Goal: Transaction & Acquisition: Purchase product/service

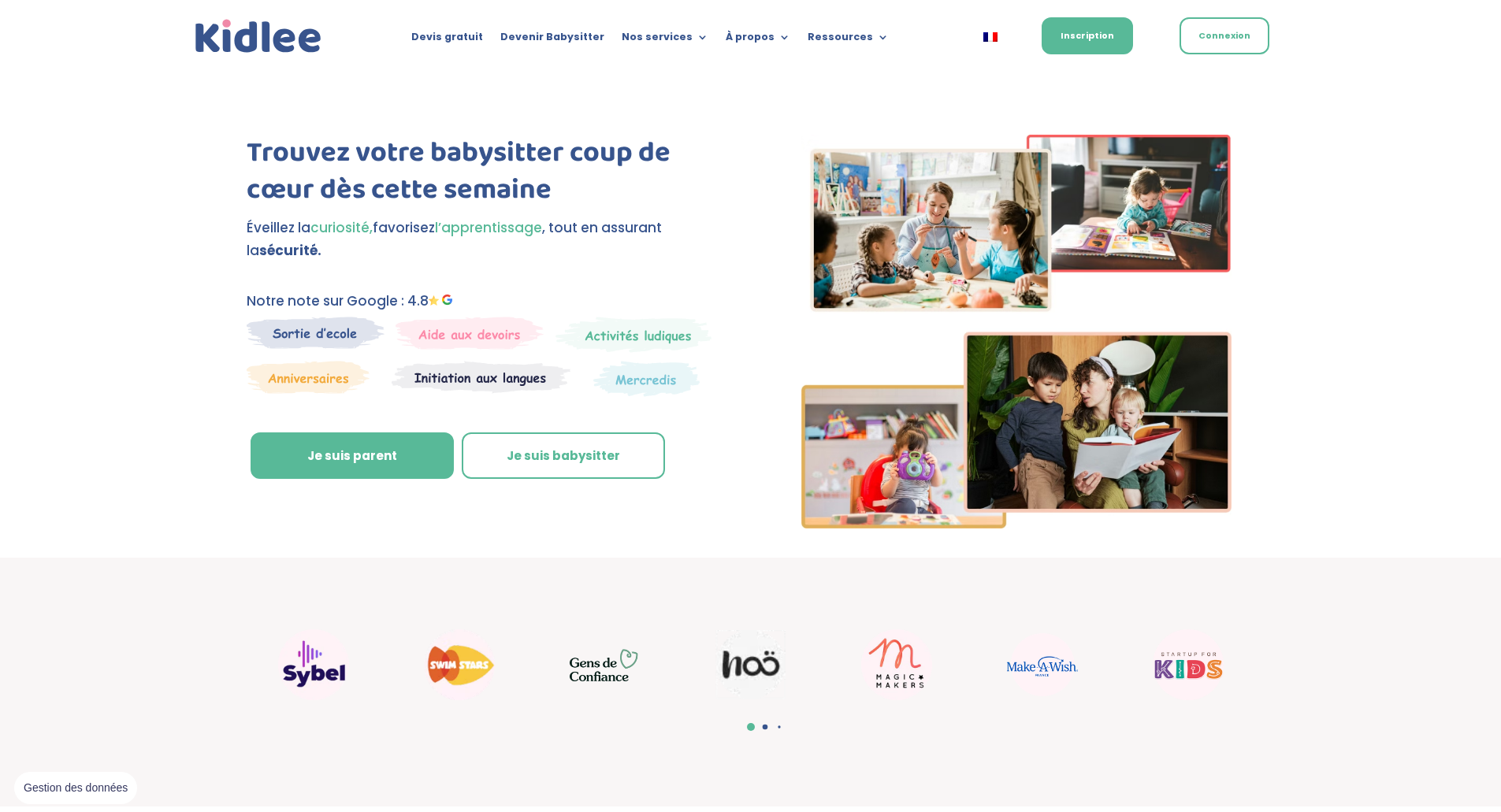
click at [1226, 42] on link "Connexion" at bounding box center [1224, 36] width 90 height 37
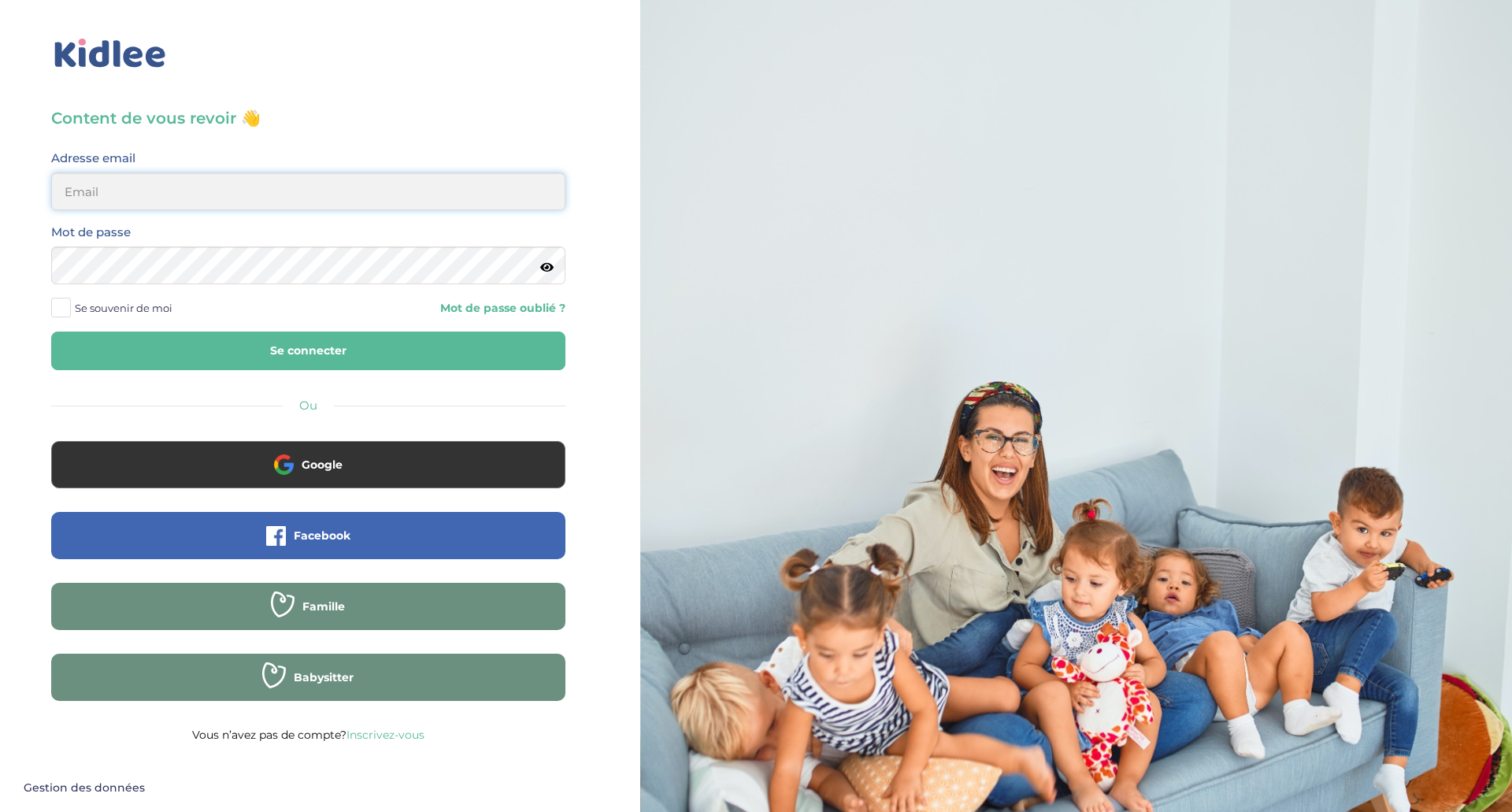
click at [160, 185] on input "email" at bounding box center [308, 191] width 514 height 38
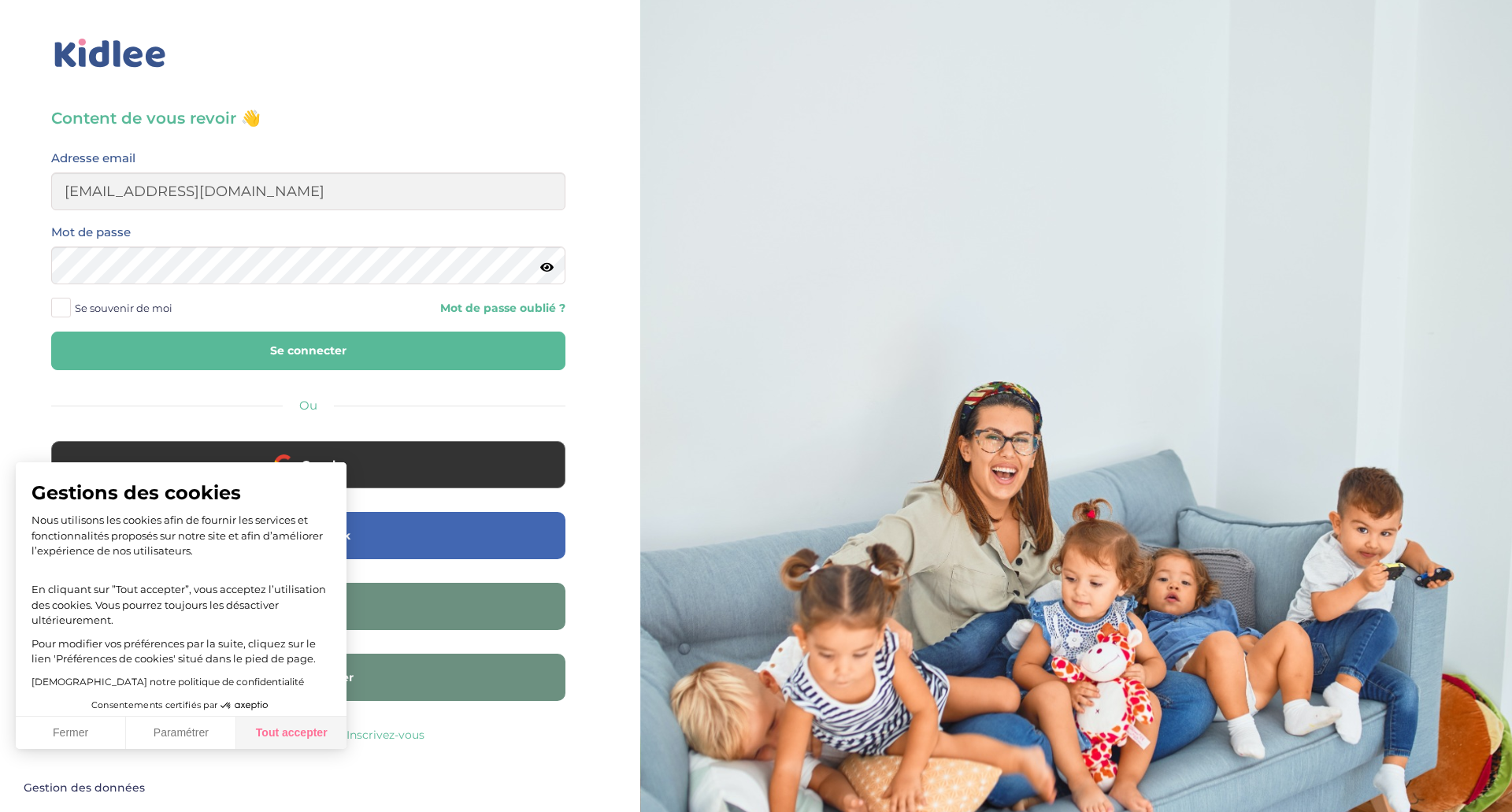
click at [285, 731] on button "Tout accepter" at bounding box center [291, 733] width 110 height 33
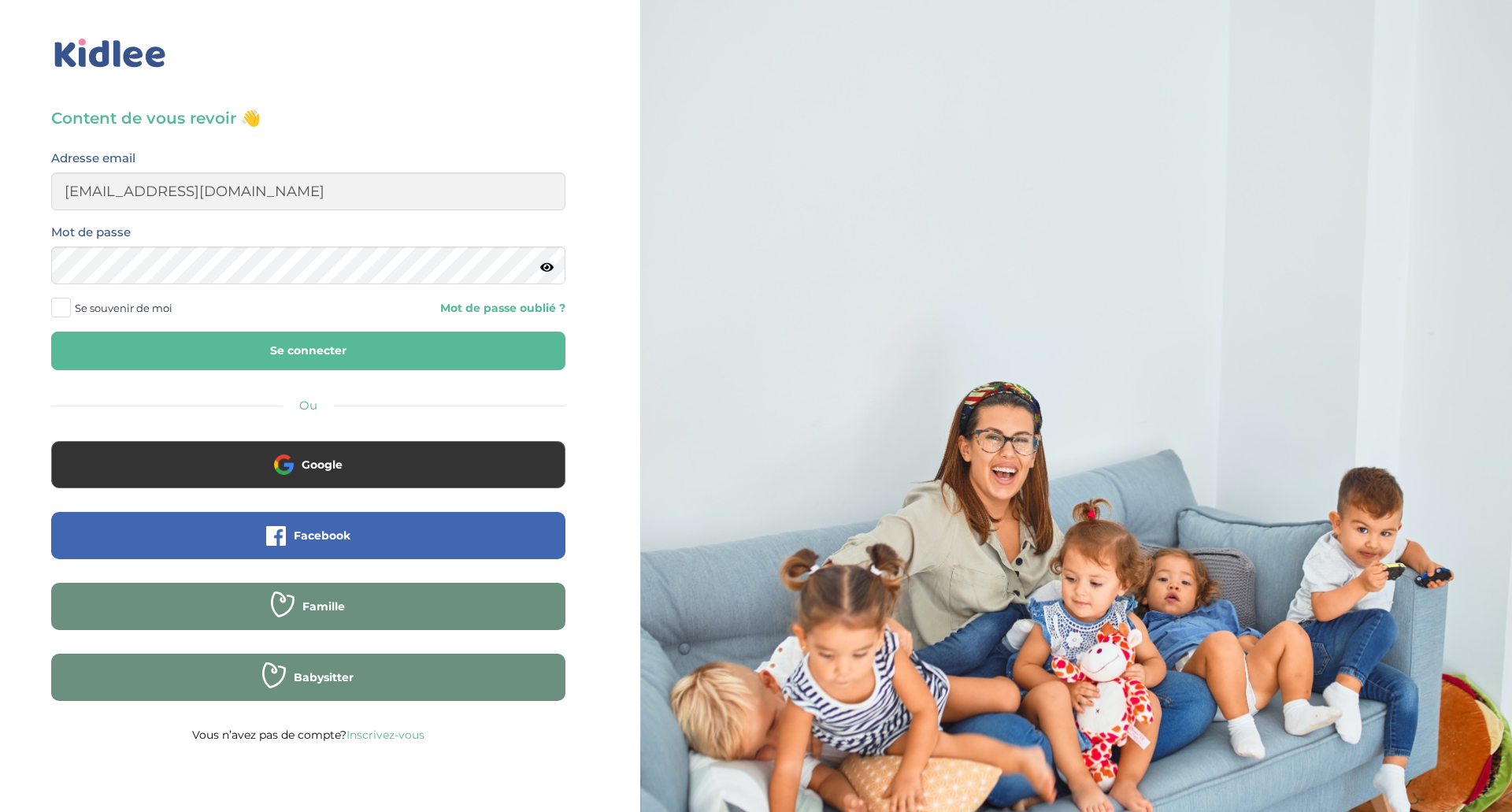
click at [549, 266] on icon at bounding box center [547, 267] width 14 height 12
drag, startPoint x: 218, startPoint y: 202, endPoint x: 35, endPoint y: 181, distance: 184.2
click at [35, 181] on div "Content de vous revoir 👋 Avant de poursuivre veuillez vérifier que tous les cha…" at bounding box center [307, 376] width 640 height 753
type input "quiterie.bastie@gmail.com"
click at [252, 349] on button "Se connecter" at bounding box center [308, 351] width 514 height 39
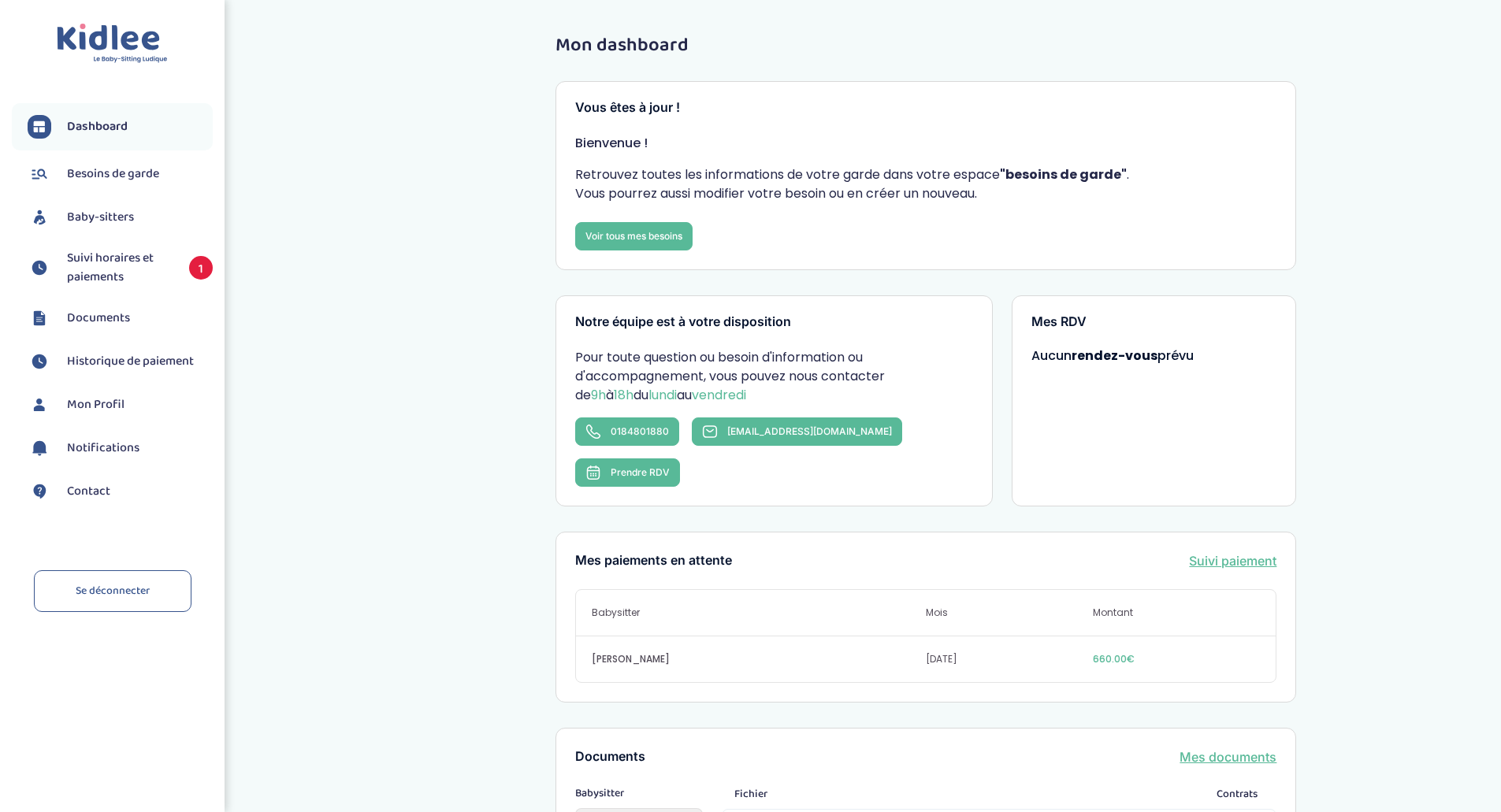
click at [141, 255] on span "Suivi horaires et paiements" at bounding box center [120, 268] width 106 height 38
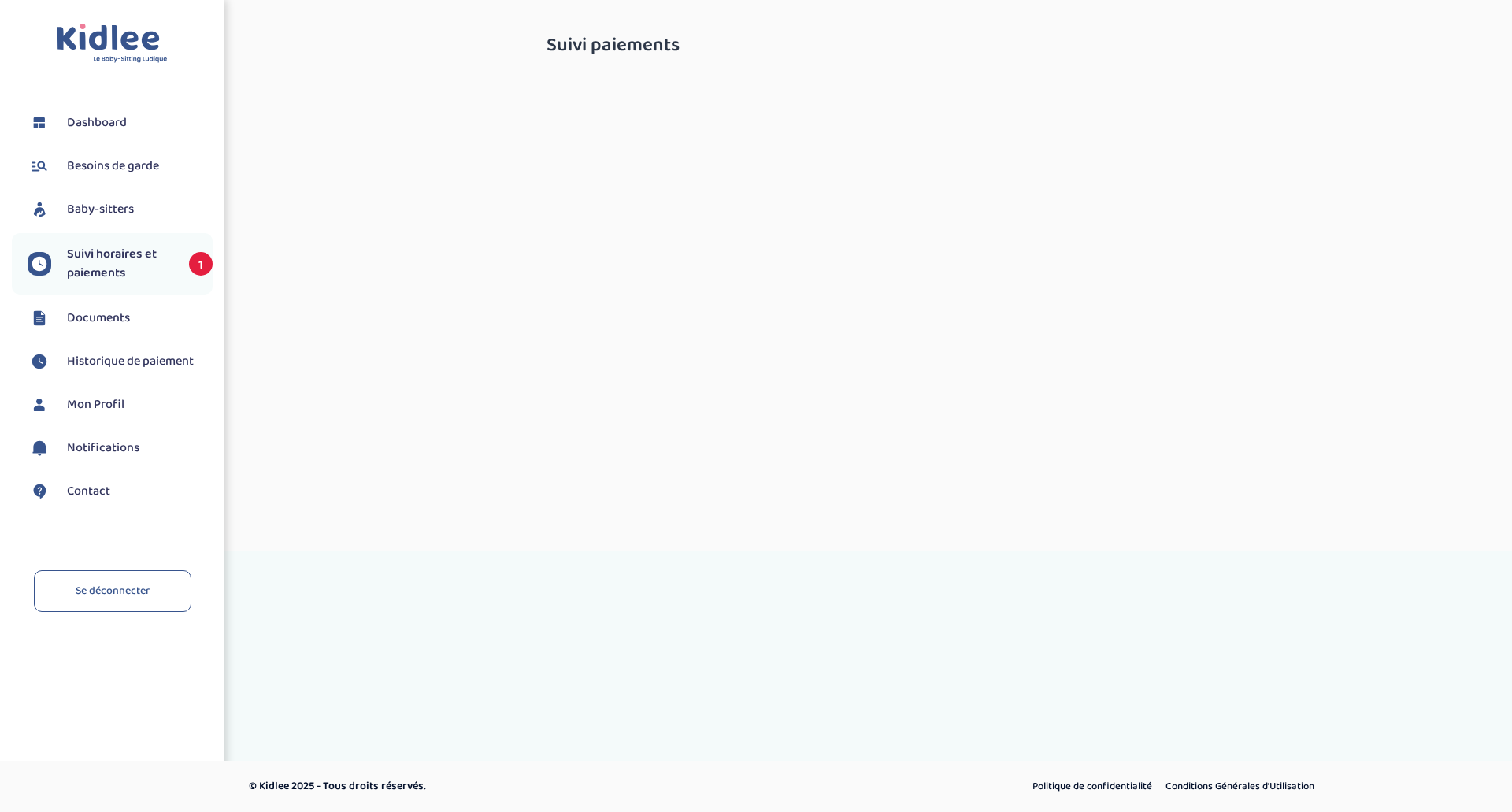
select select "septembre 2025"
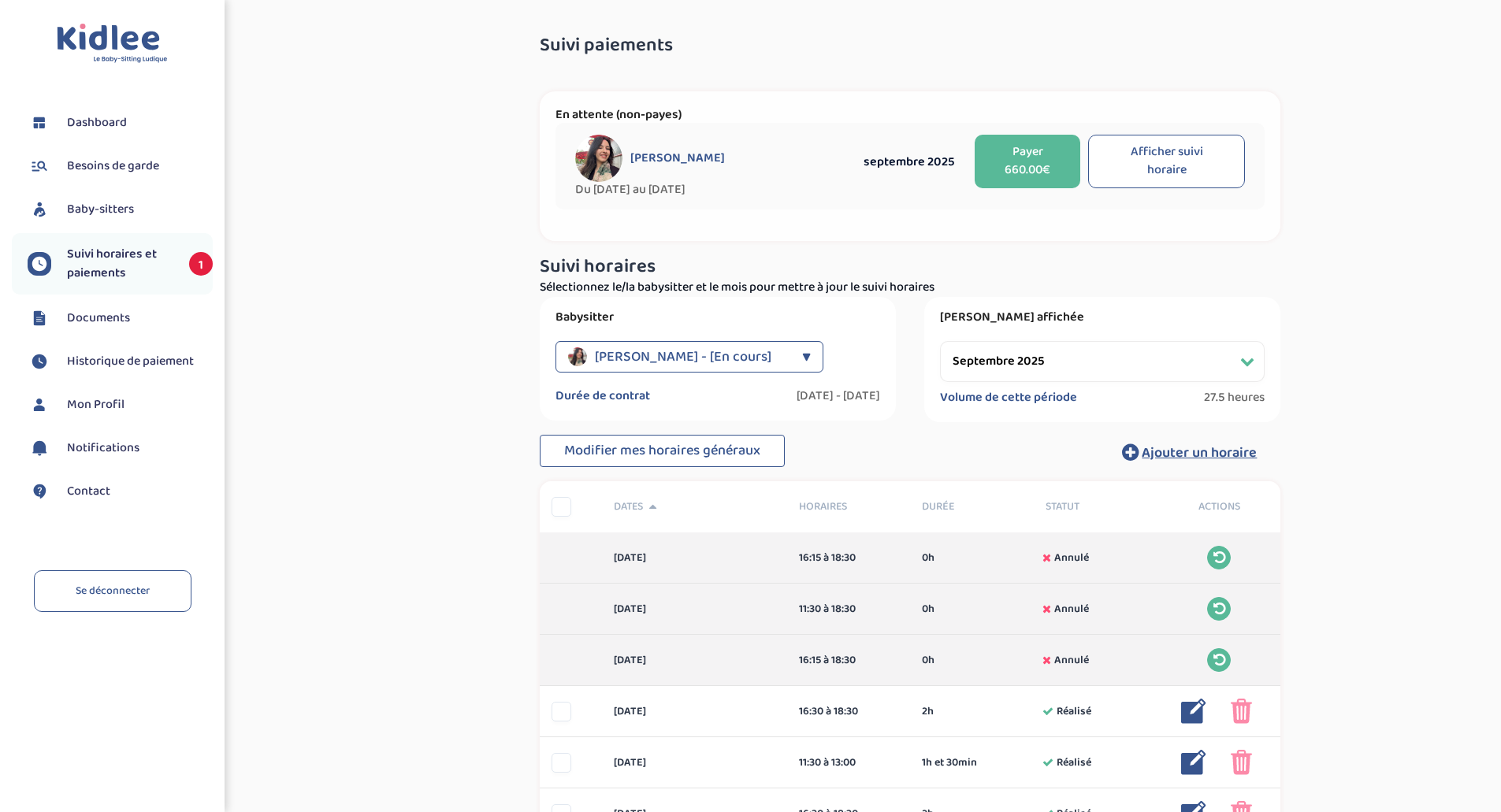
click at [1034, 158] on button "Payer 660.00€" at bounding box center [1027, 161] width 105 height 54
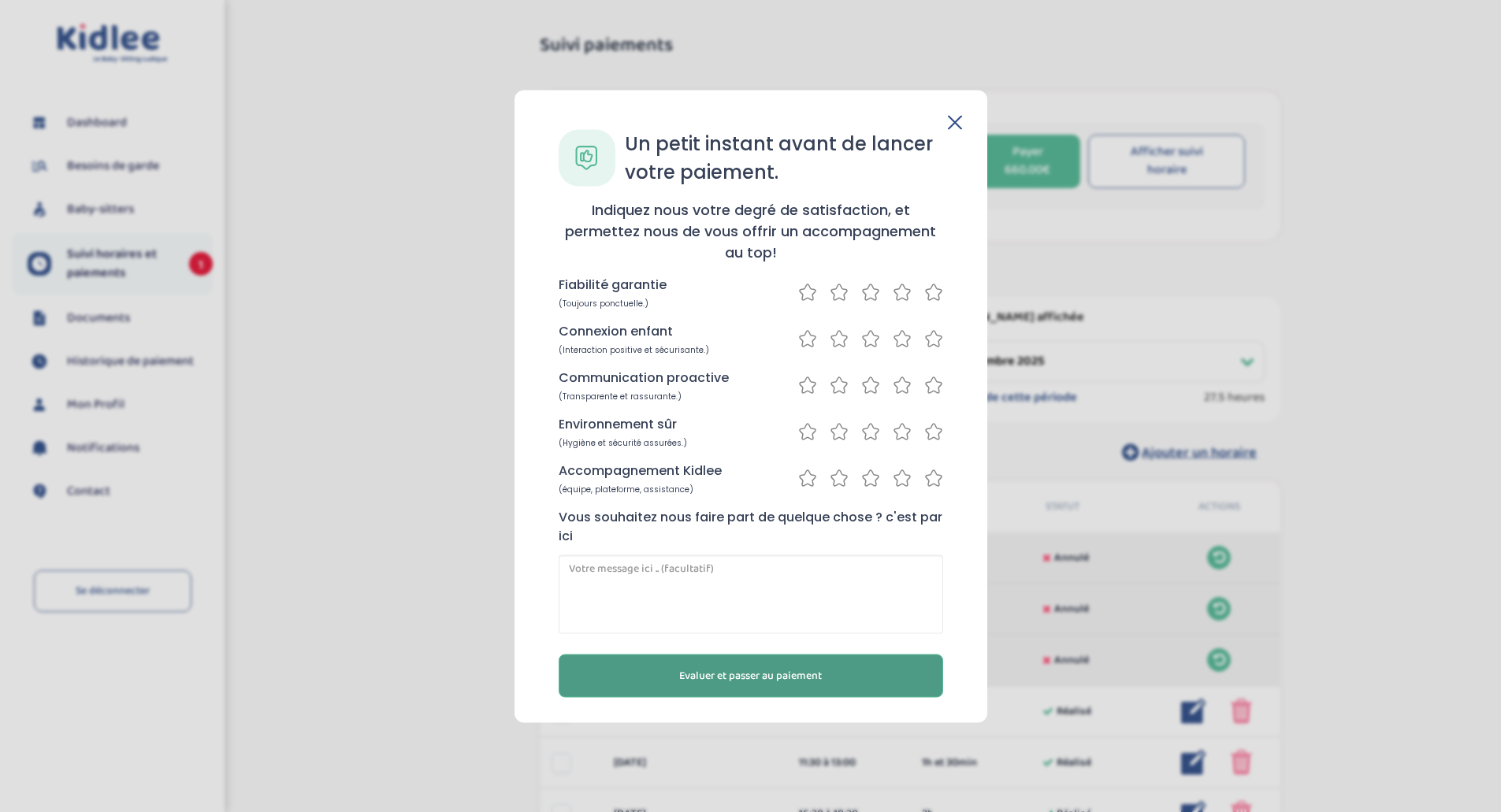
click at [719, 668] on span "Evaluer et passer au paiement" at bounding box center [750, 675] width 143 height 16
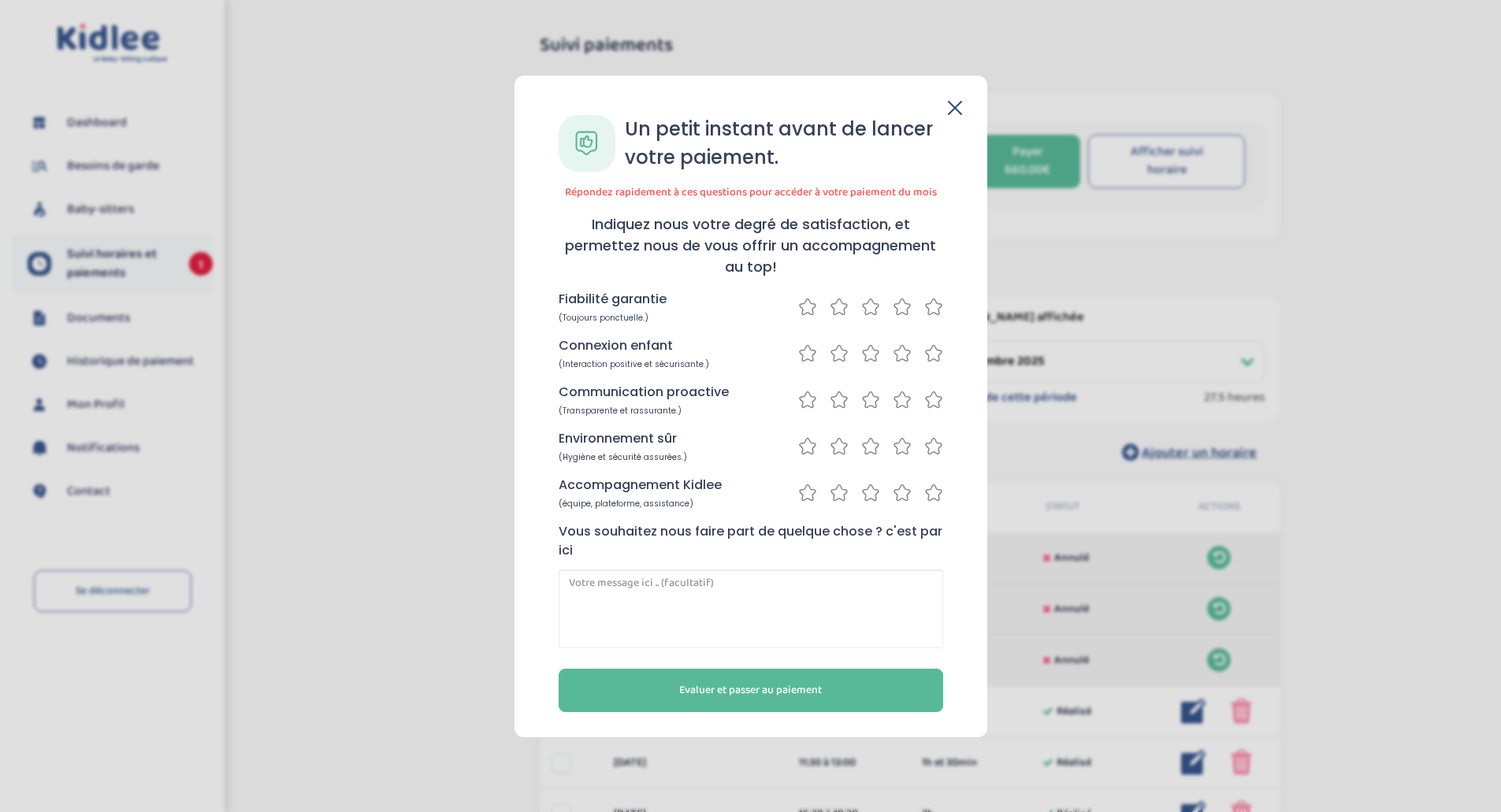
click at [942, 308] on icon at bounding box center [933, 307] width 19 height 19
click at [938, 341] on div "Connexion enfant (Interaction positive et sécurisante.)" at bounding box center [750, 354] width 385 height 34
click at [936, 365] on div "Connexion enfant (Interaction positive et sécurisante.)" at bounding box center [750, 354] width 385 height 34
click at [935, 394] on icon at bounding box center [933, 399] width 15 height 15
click at [935, 361] on icon at bounding box center [933, 353] width 19 height 19
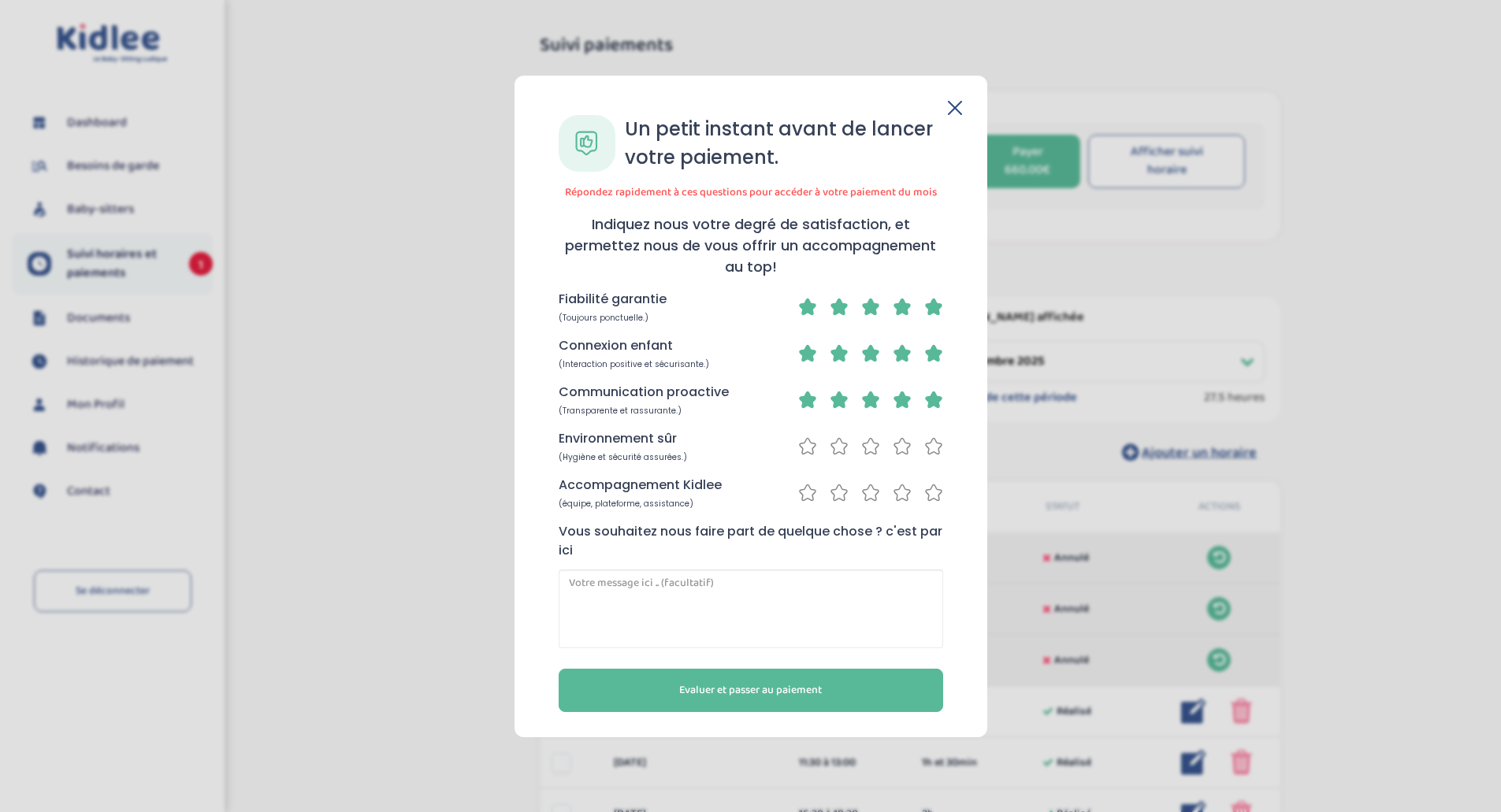
click at [932, 453] on icon at bounding box center [933, 446] width 19 height 19
click at [932, 491] on icon at bounding box center [933, 492] width 19 height 19
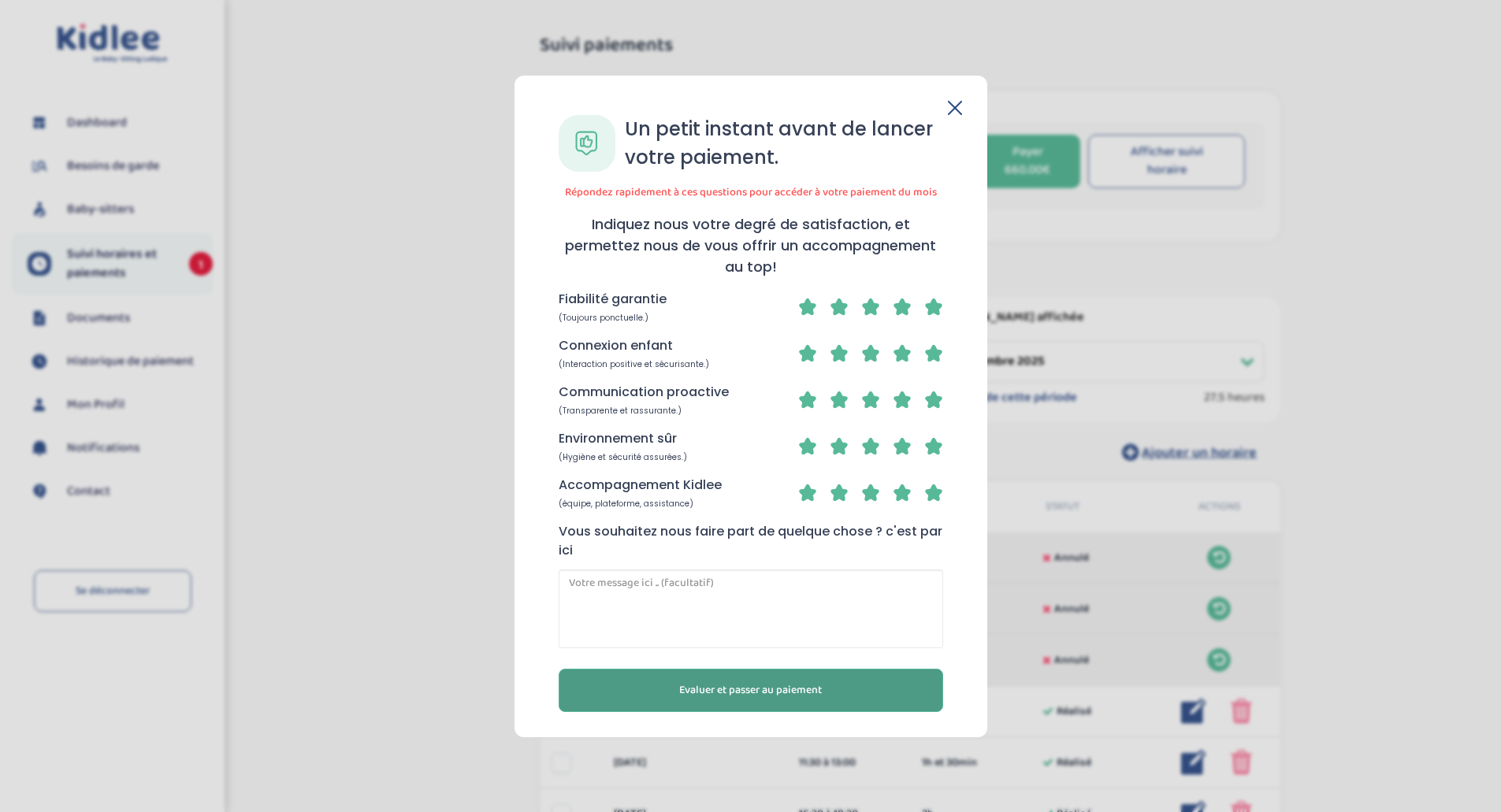
click at [740, 682] on span "Evaluer et passer au paiement" at bounding box center [750, 690] width 143 height 16
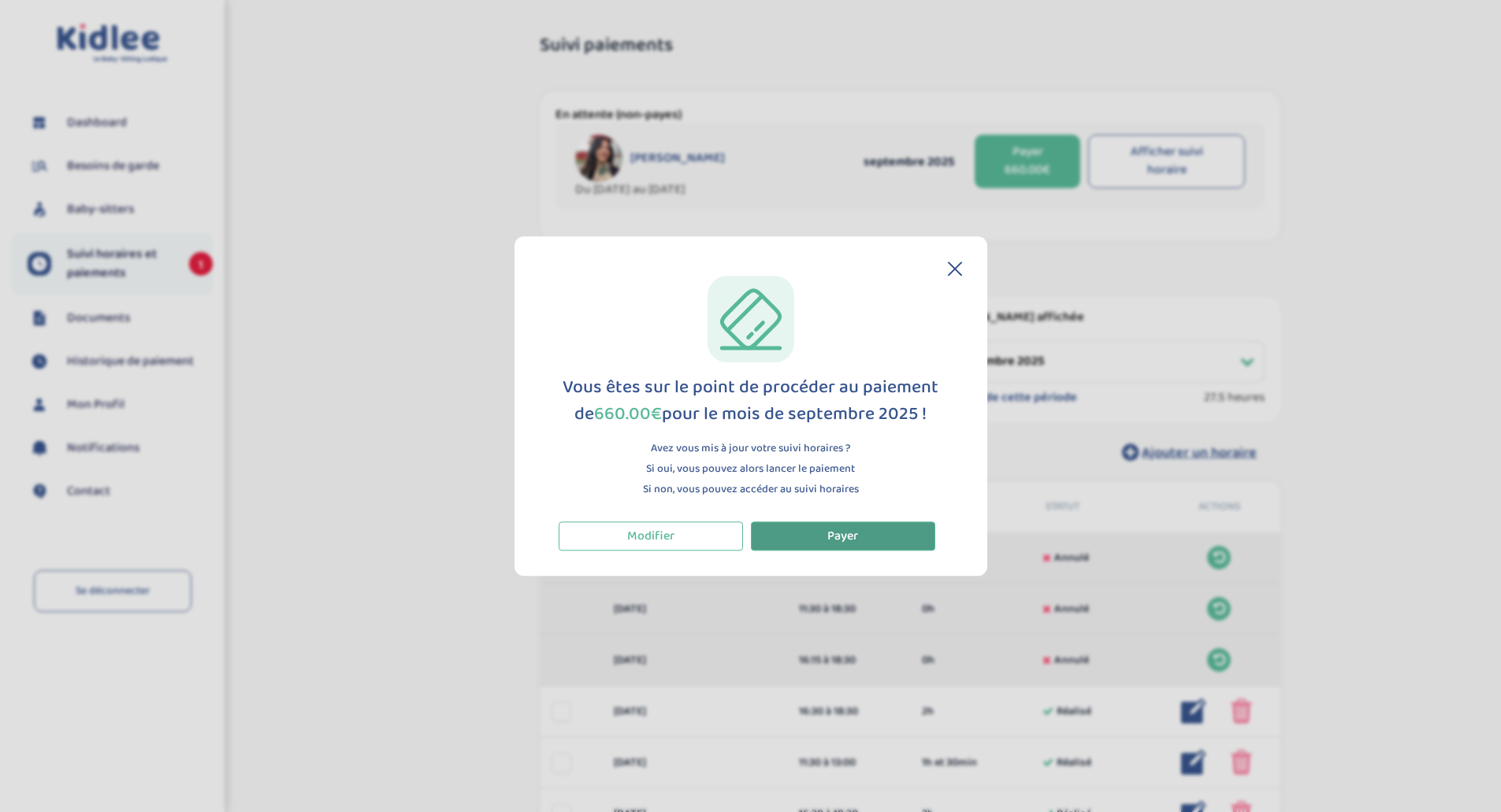
click at [826, 538] on button "Payer" at bounding box center [842, 536] width 184 height 29
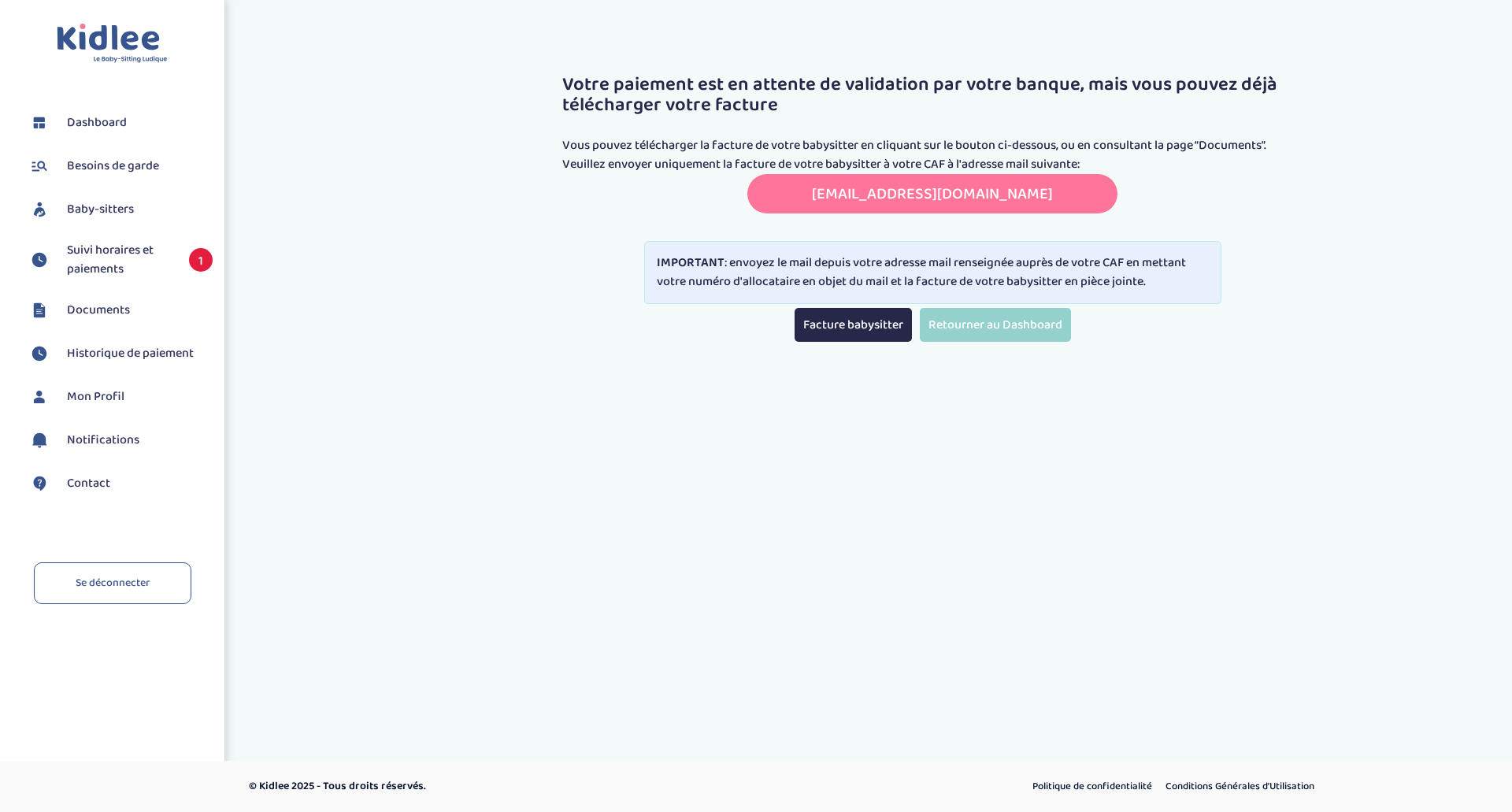
drag, startPoint x: 746, startPoint y: 189, endPoint x: 1081, endPoint y: 195, distance: 335.1
click at [1113, 201] on div "transmettreundocument.caf75@info-caf.fr Copié! transmettreundocument.caf75@info…" at bounding box center [932, 194] width 741 height 40
copy link "transmettreundocument.caf75@info-caf.fr"
click at [830, 320] on link "Facture babysitter" at bounding box center [853, 325] width 118 height 34
click at [94, 301] on span "Documents" at bounding box center [99, 310] width 63 height 19
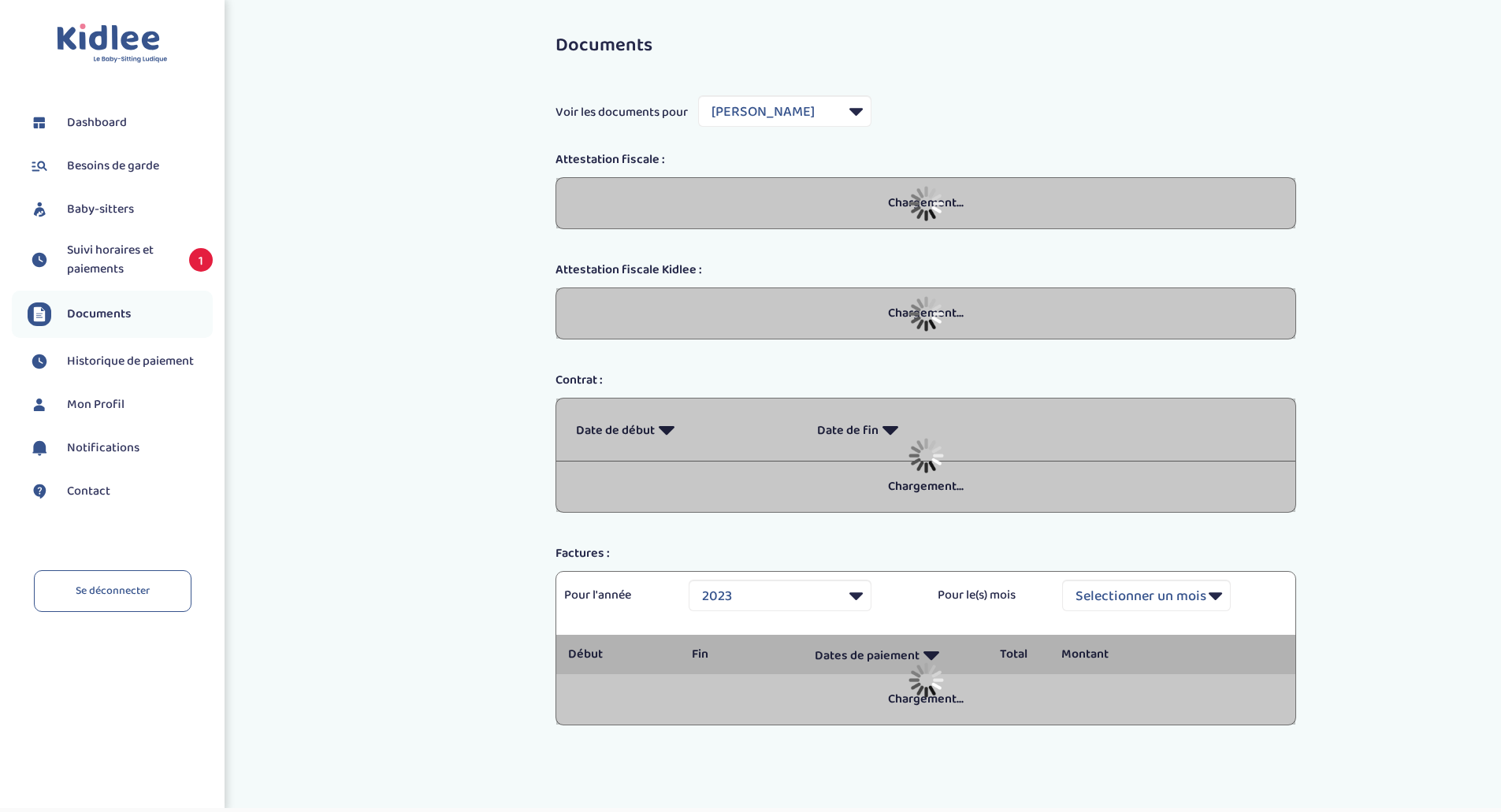
select select "26765"
select select "2023"
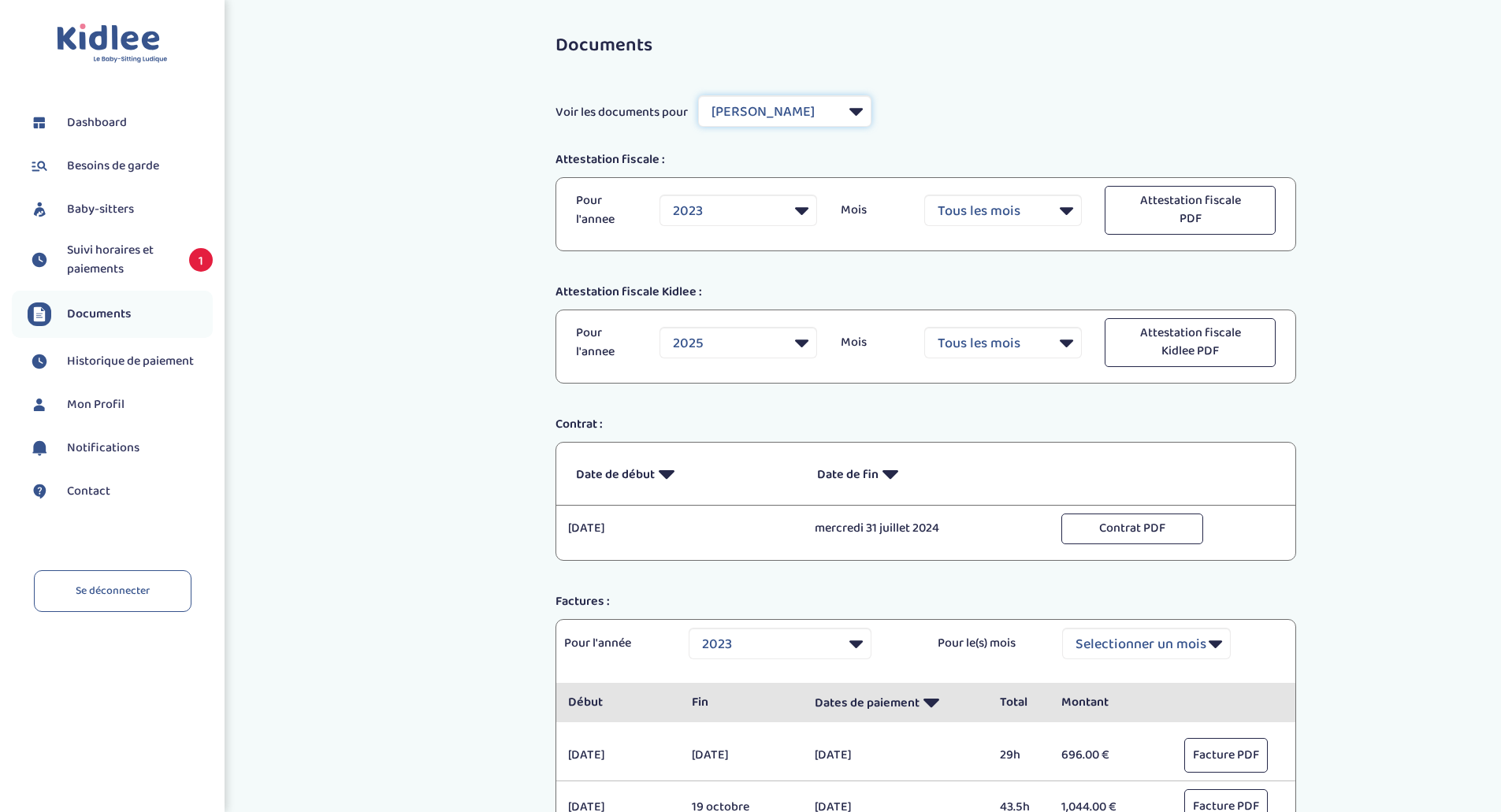
click at [841, 109] on select "Filtrer par Baby-sitter [PERSON_NAME] Sa [PERSON_NAME] Katia Razi Oumaima" at bounding box center [785, 110] width 174 height 32
select select "42130"
click at [699, 95] on select "Filtrer par Baby-sitter [PERSON_NAME] Sa [PERSON_NAME] Katia Razi Oumaima" at bounding box center [785, 110] width 174 height 32
select select "2025"
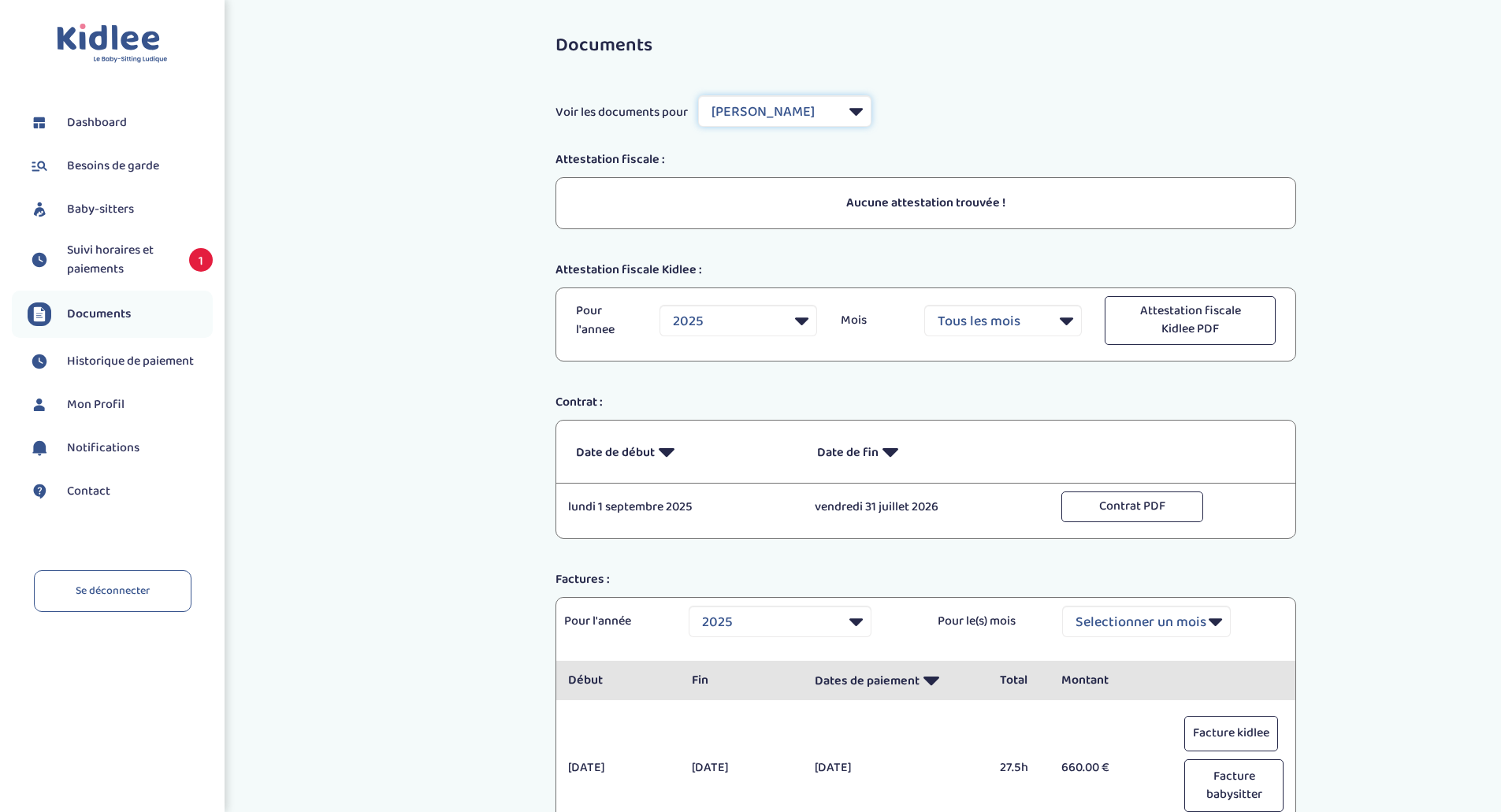
scroll to position [151, 0]
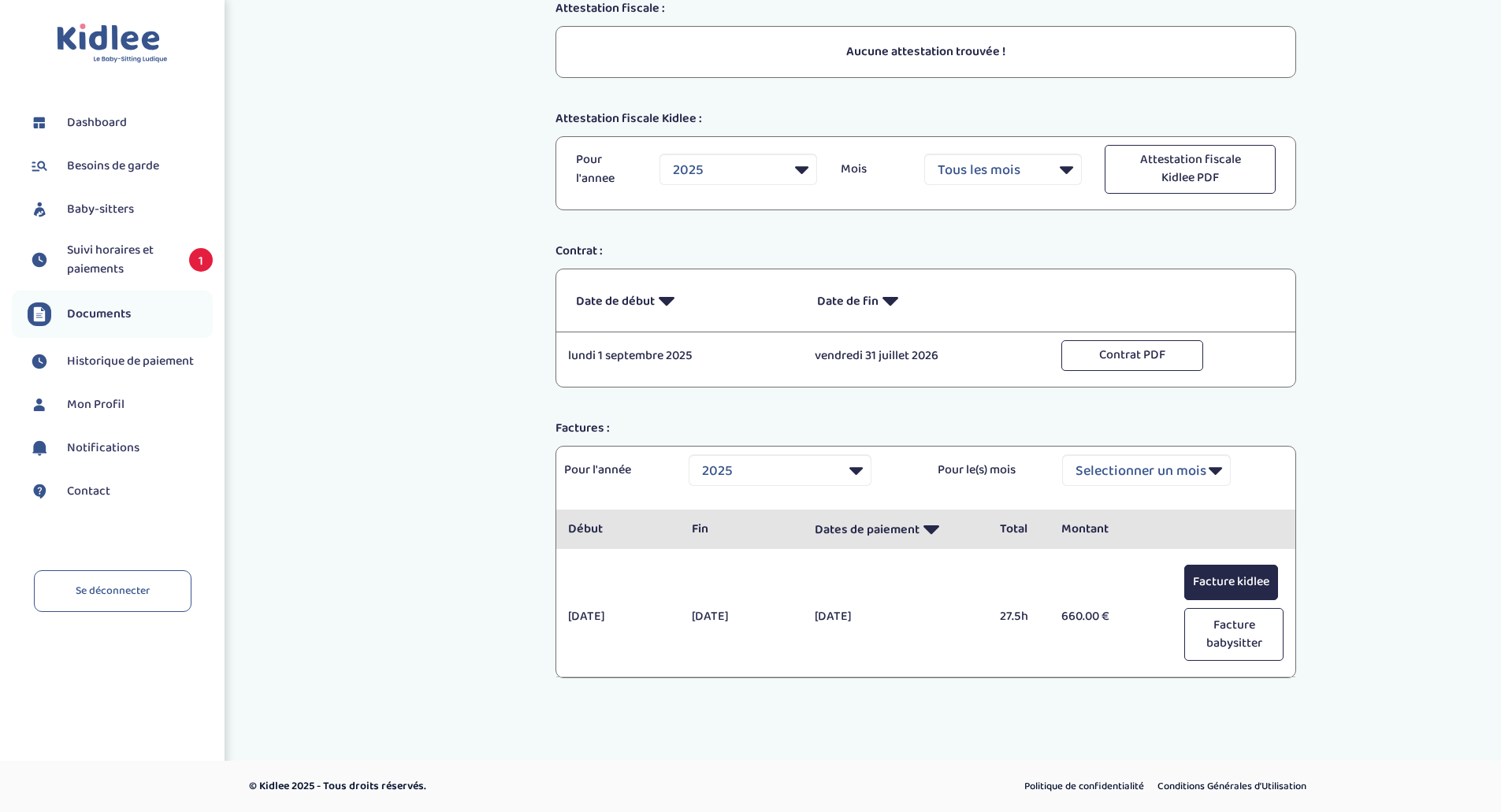
click at [1216, 584] on button "Facture kidlee" at bounding box center [1231, 582] width 94 height 36
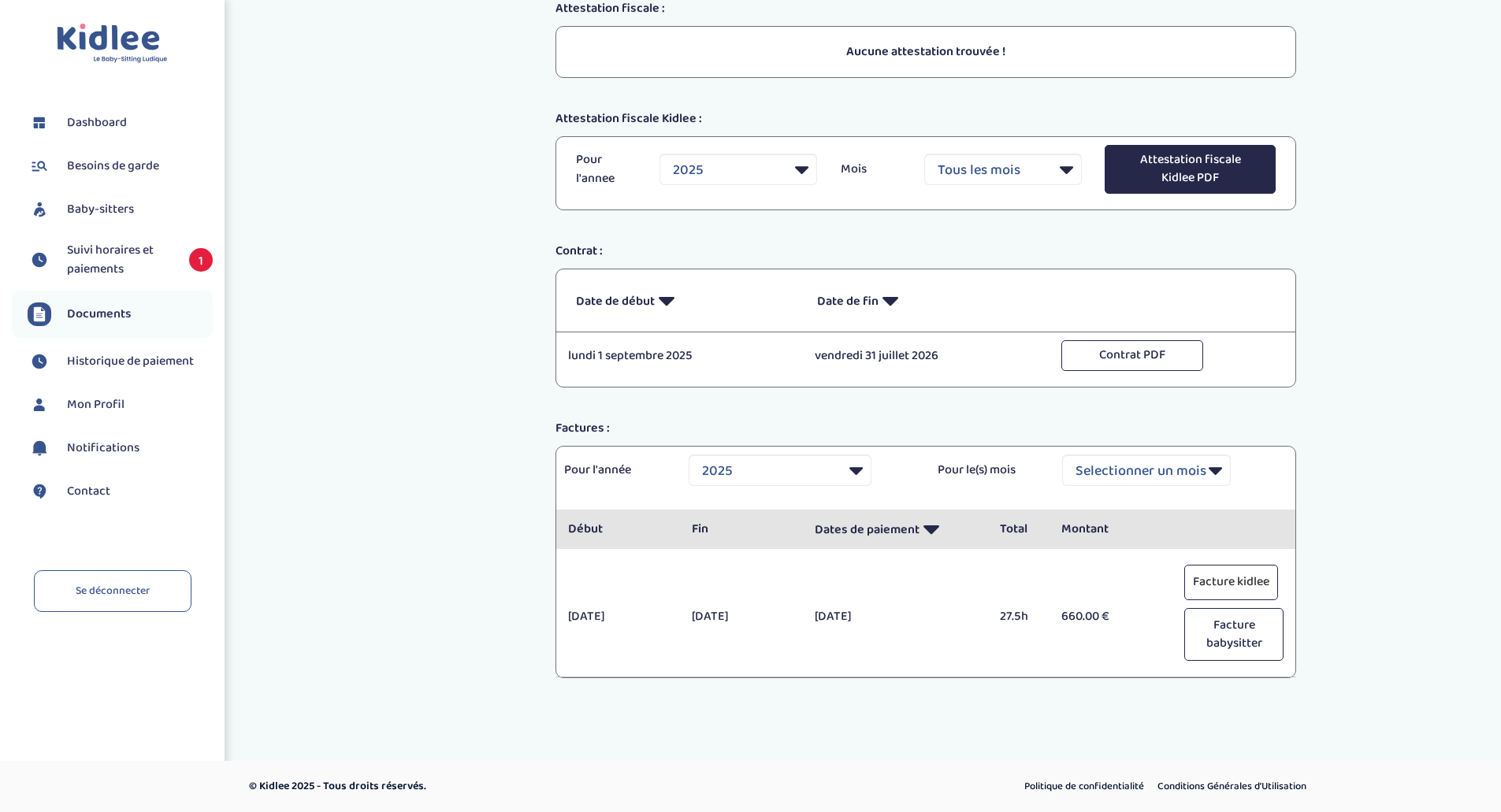
scroll to position [0, 0]
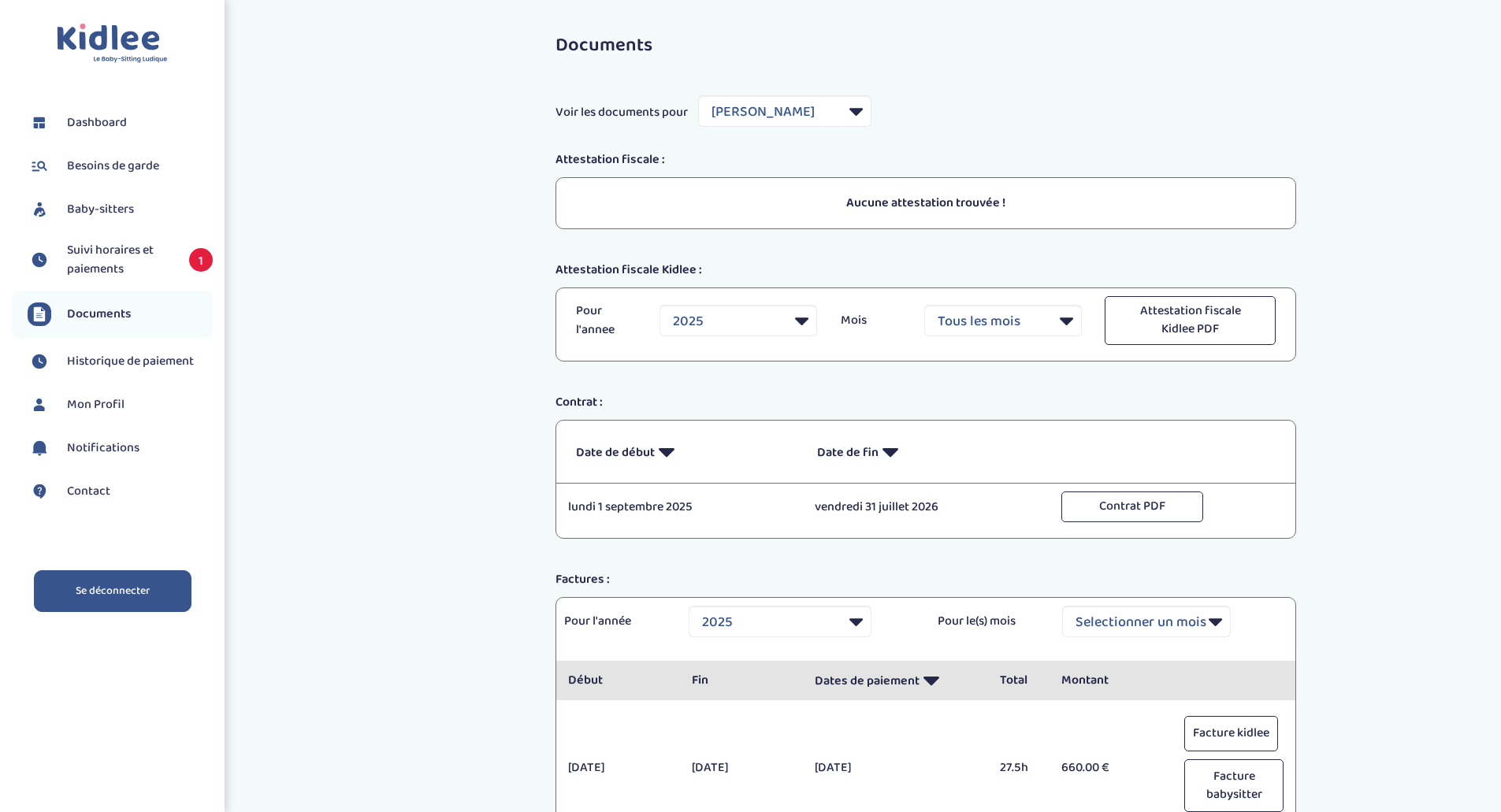
click at [125, 584] on link "Se déconnecter" at bounding box center [113, 591] width 157 height 41
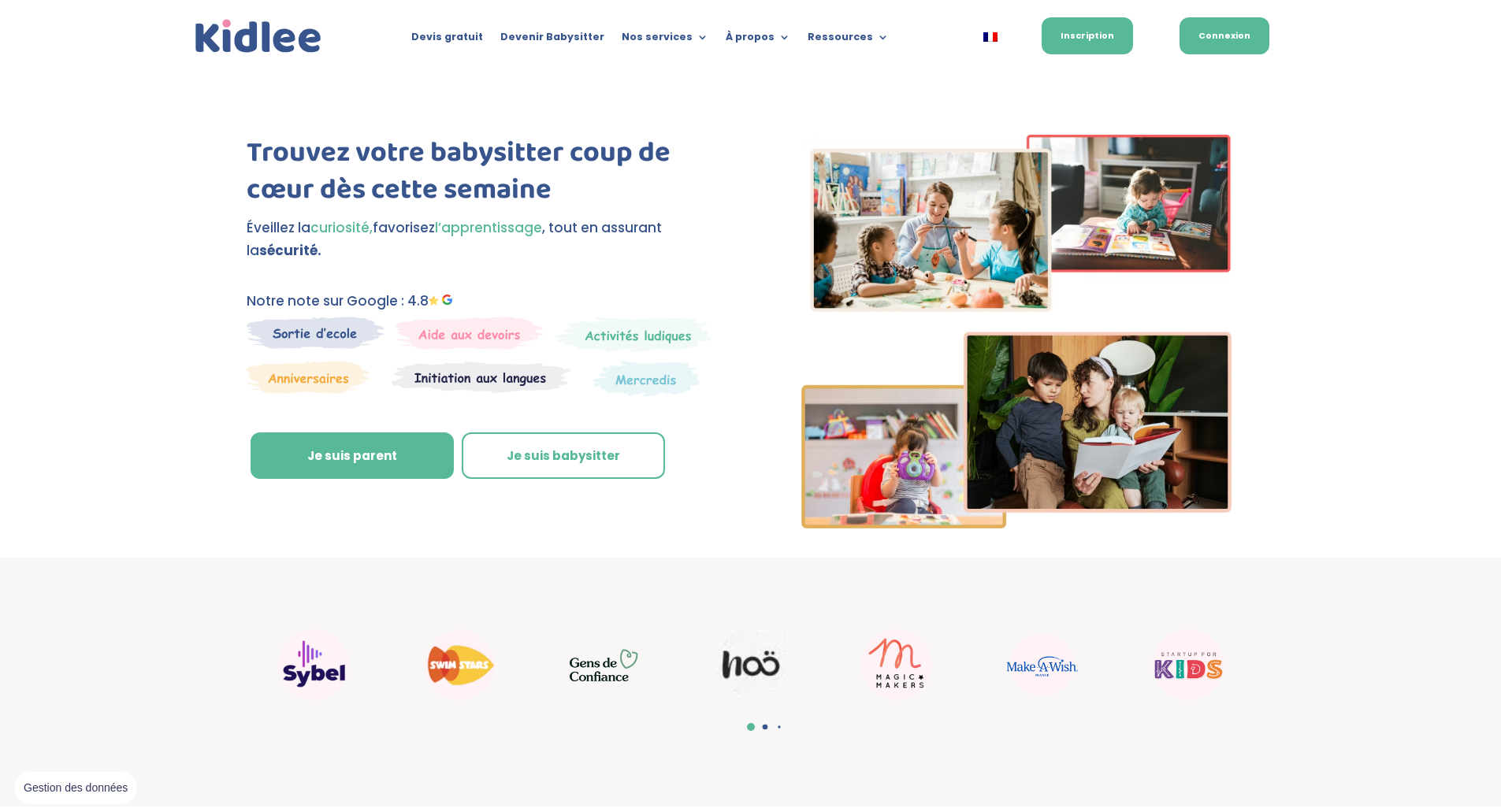
click at [1206, 36] on link "Connexion" at bounding box center [1224, 36] width 90 height 37
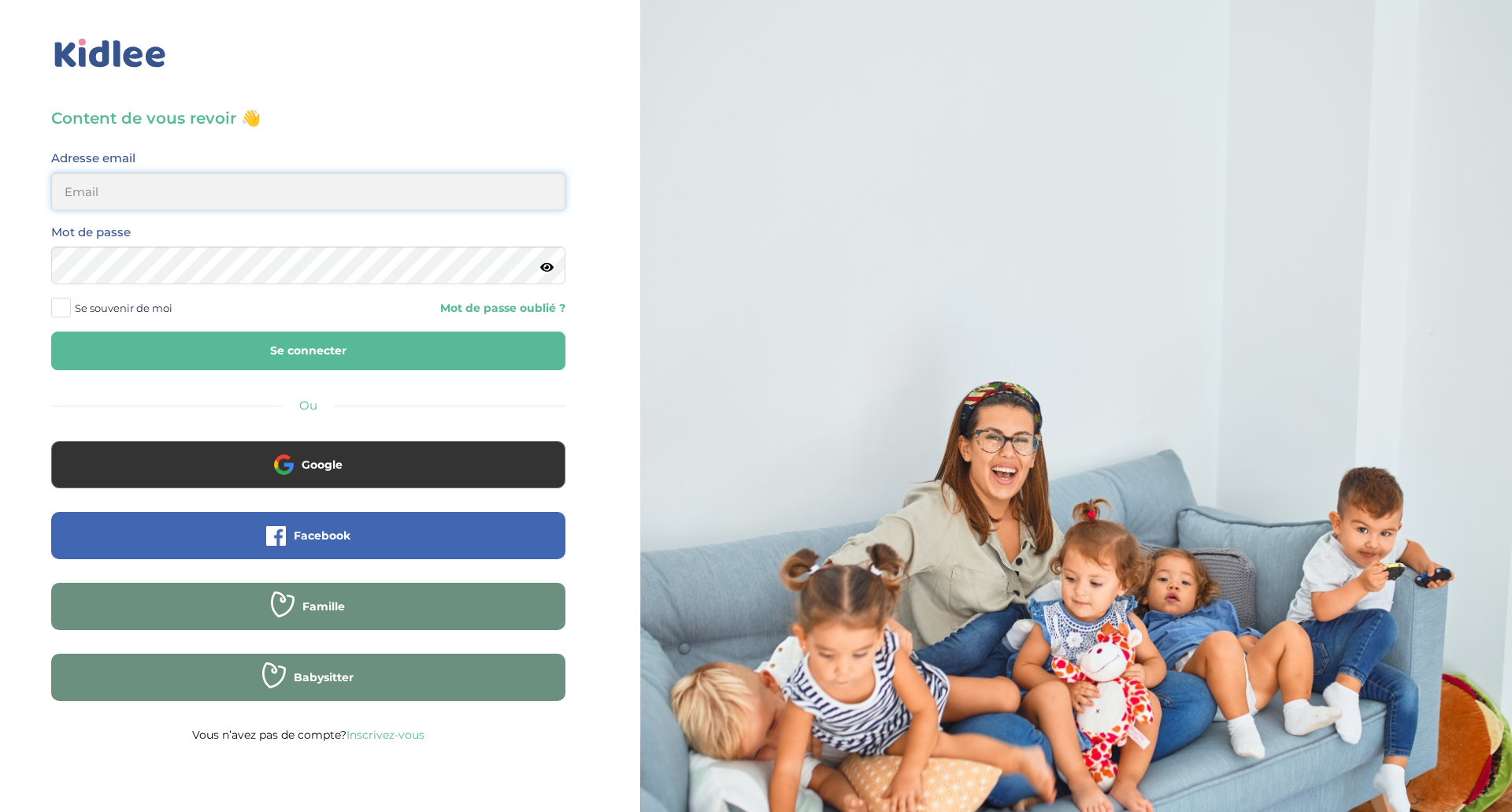
click at [116, 199] on input "email" at bounding box center [308, 191] width 514 height 38
type input "quiterie.bastie@gmail.com"
click at [172, 339] on button "Se connecter" at bounding box center [308, 351] width 514 height 39
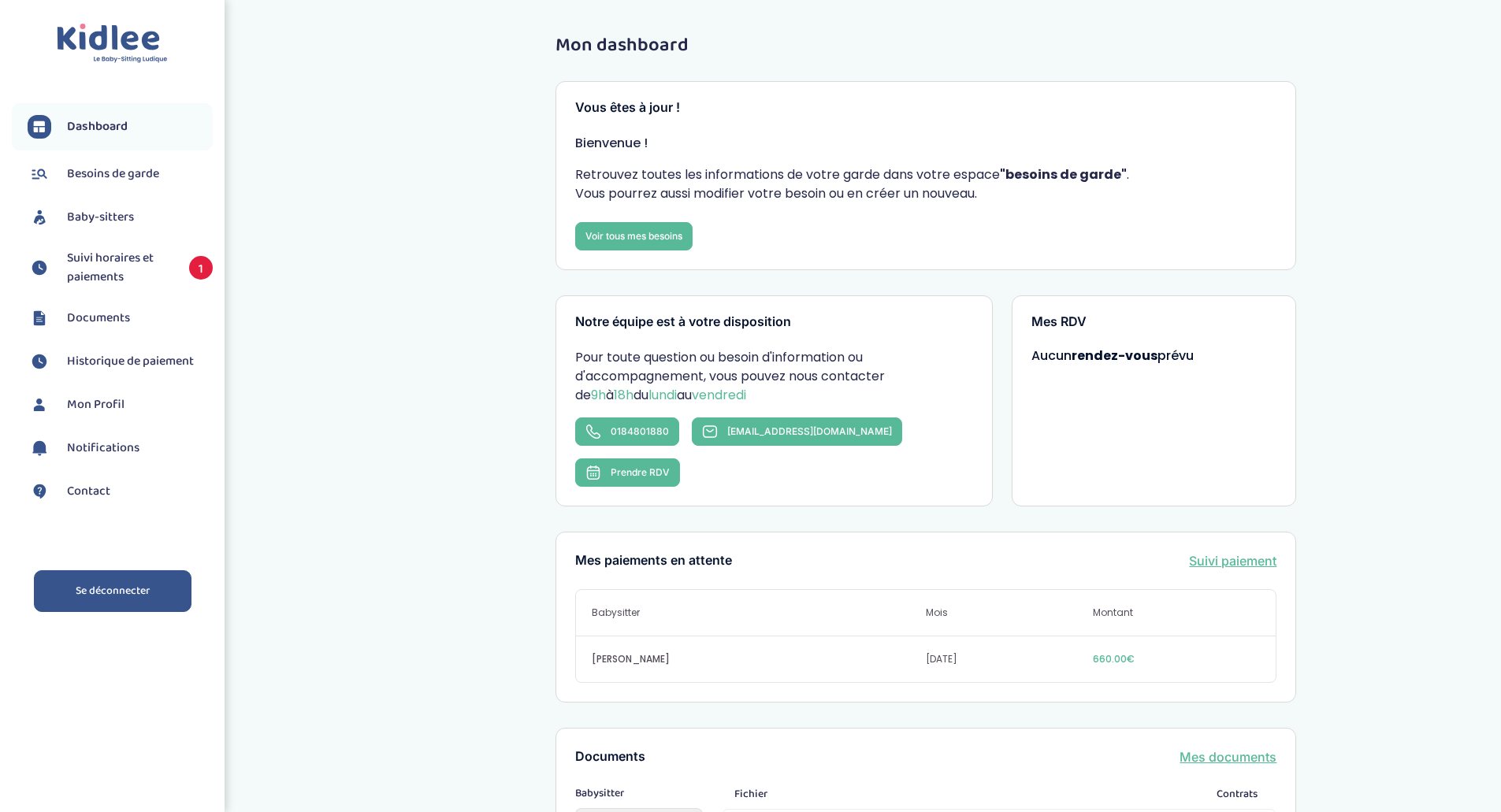
click at [85, 572] on link "Se déconnecter" at bounding box center [113, 591] width 157 height 41
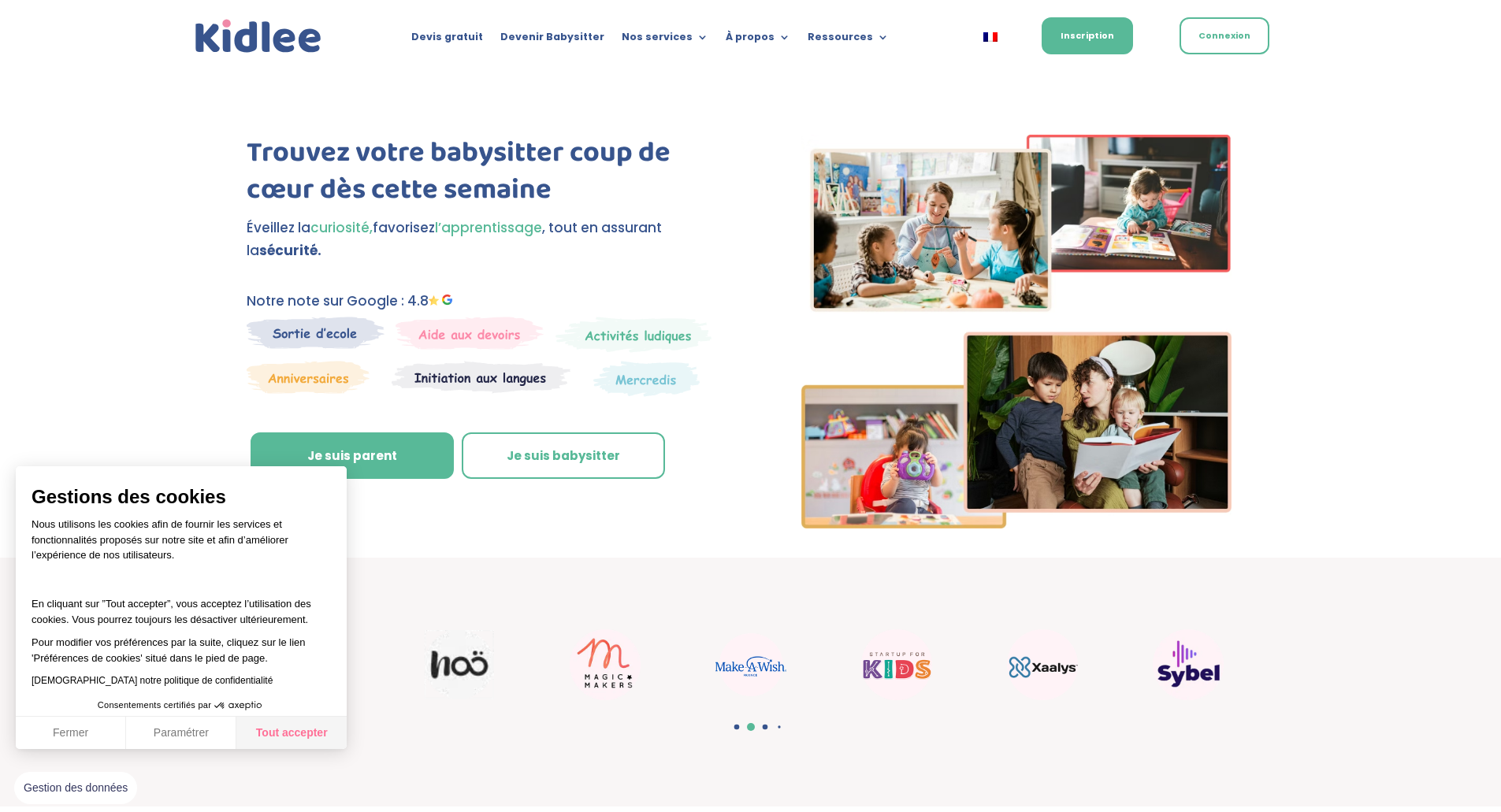
click at [308, 729] on button "Tout accepter" at bounding box center [291, 733] width 110 height 33
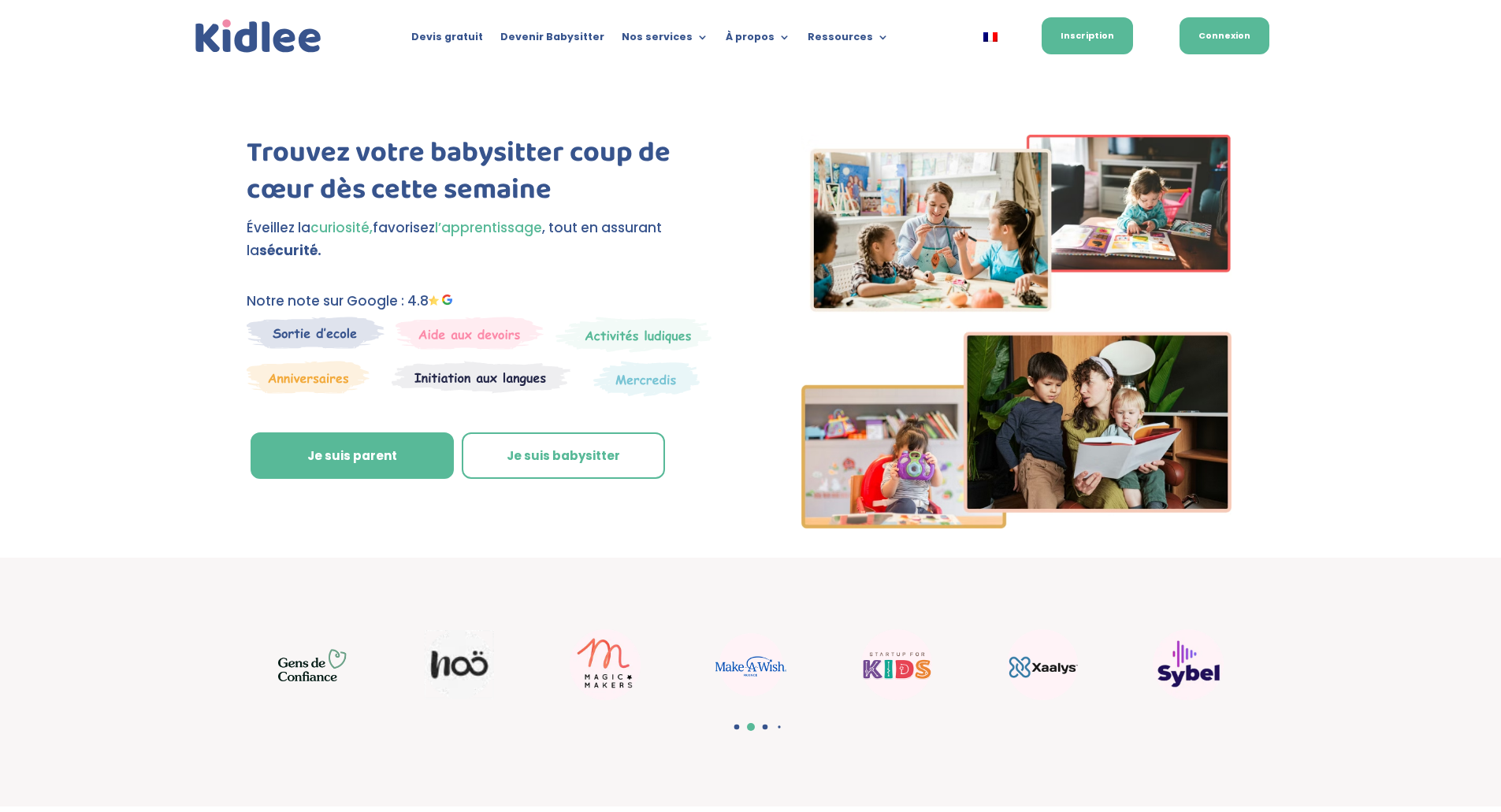
click at [1202, 33] on link "Connexion" at bounding box center [1224, 36] width 90 height 37
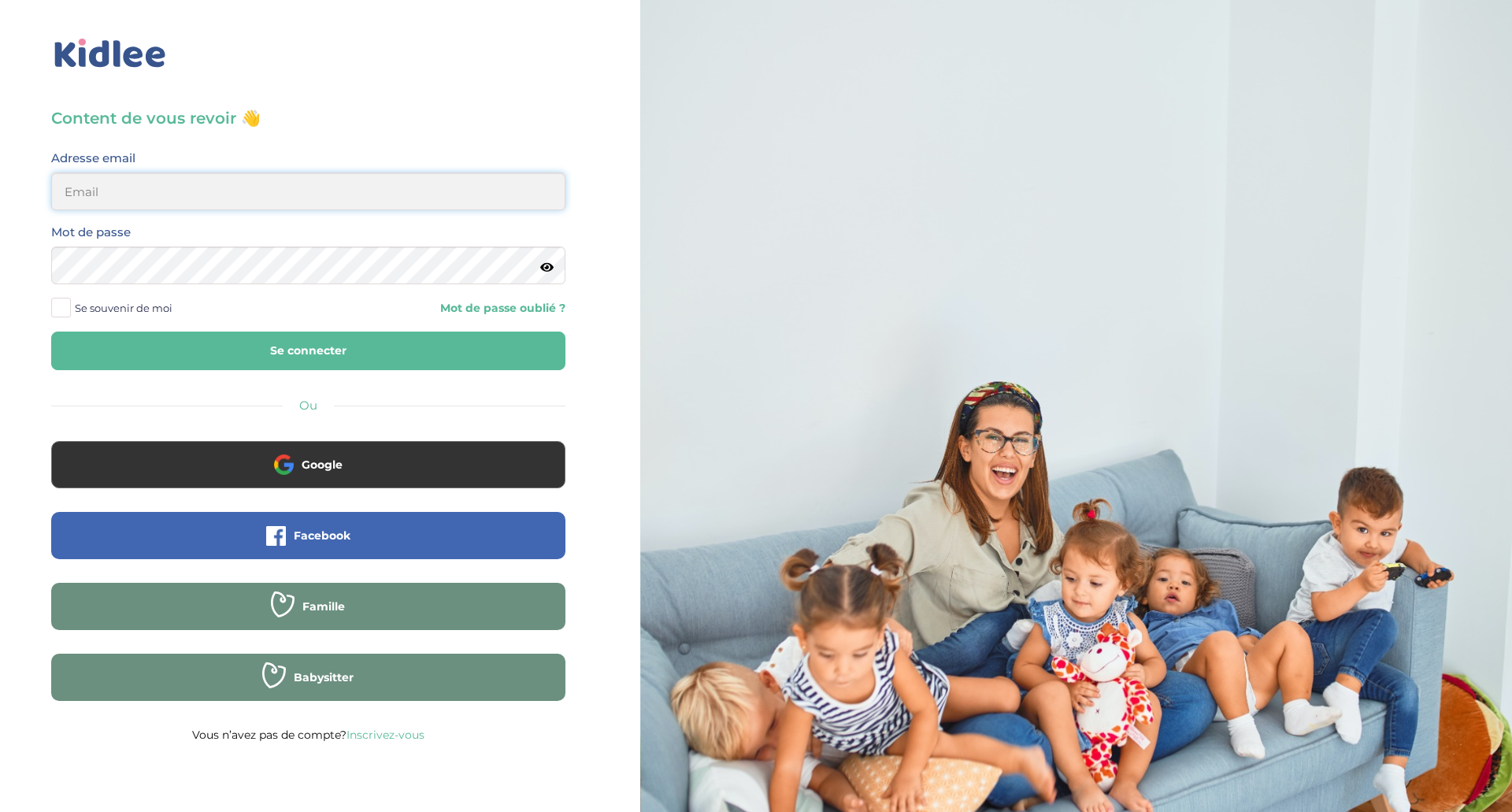
click at [208, 186] on input "email" at bounding box center [308, 191] width 514 height 38
drag, startPoint x: 219, startPoint y: 190, endPoint x: 0, endPoint y: 184, distance: 219.1
click at [0, 184] on div "Content de vous revoir 👋 Avant de poursuivre veuillez vérifier que tous les cha…" at bounding box center [307, 376] width 640 height 753
type input "quiterie.bastie@gmail.com"
click at [186, 354] on button "Se connecter" at bounding box center [308, 351] width 514 height 39
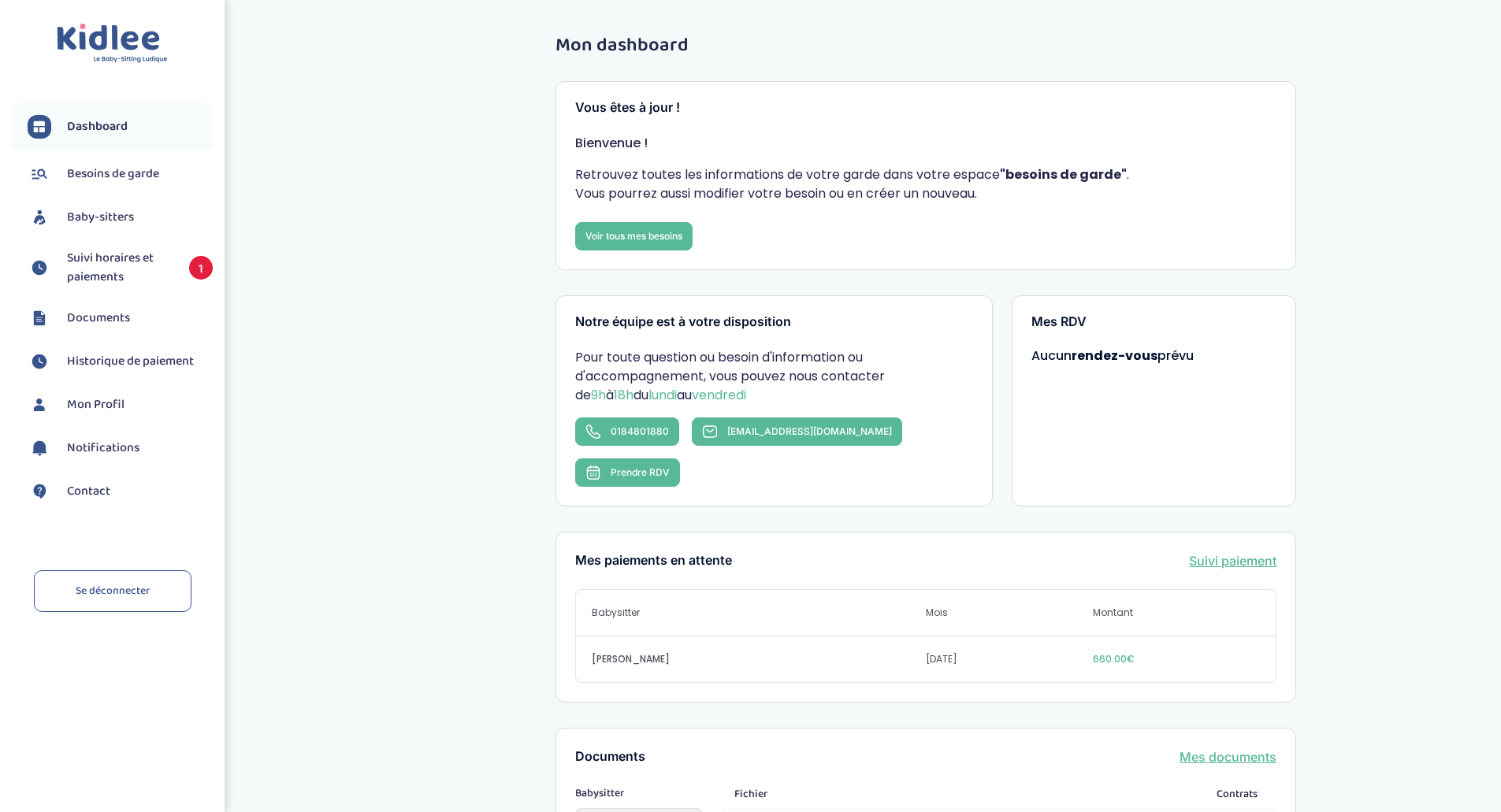
click at [123, 269] on span "Suivi horaires et paiements" at bounding box center [120, 268] width 106 height 38
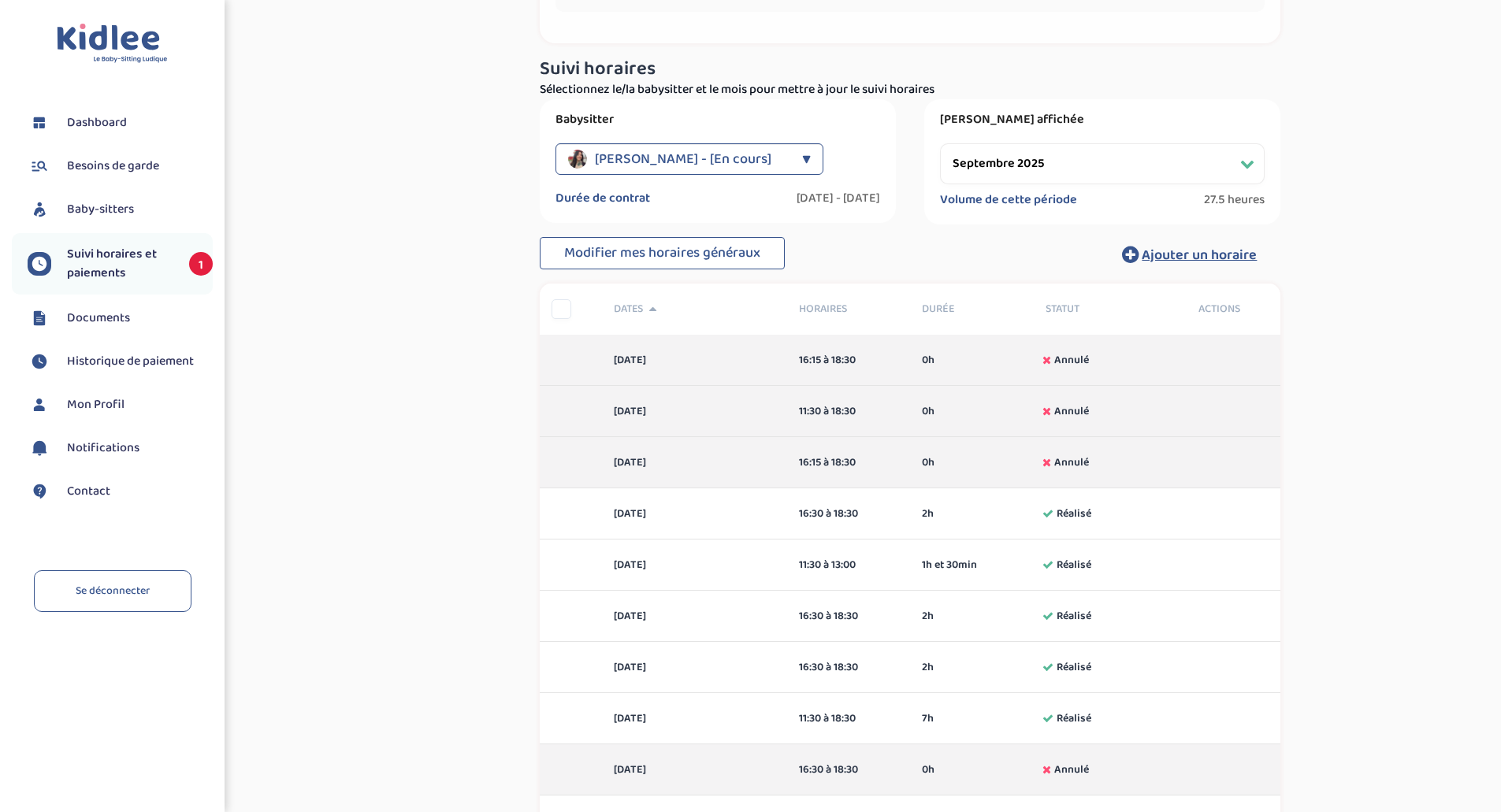
scroll to position [197, 0]
click at [1056, 159] on select "Filtrer par mois septembre 2025 octobre 2025 novembre 2025 décembre 2025 janvie…" at bounding box center [1102, 165] width 325 height 41
select select "octobre 2025"
click at [940, 144] on select "Filtrer par mois septembre 2025 octobre 2025 novembre 2025 décembre 2025 janvie…" at bounding box center [1102, 165] width 325 height 41
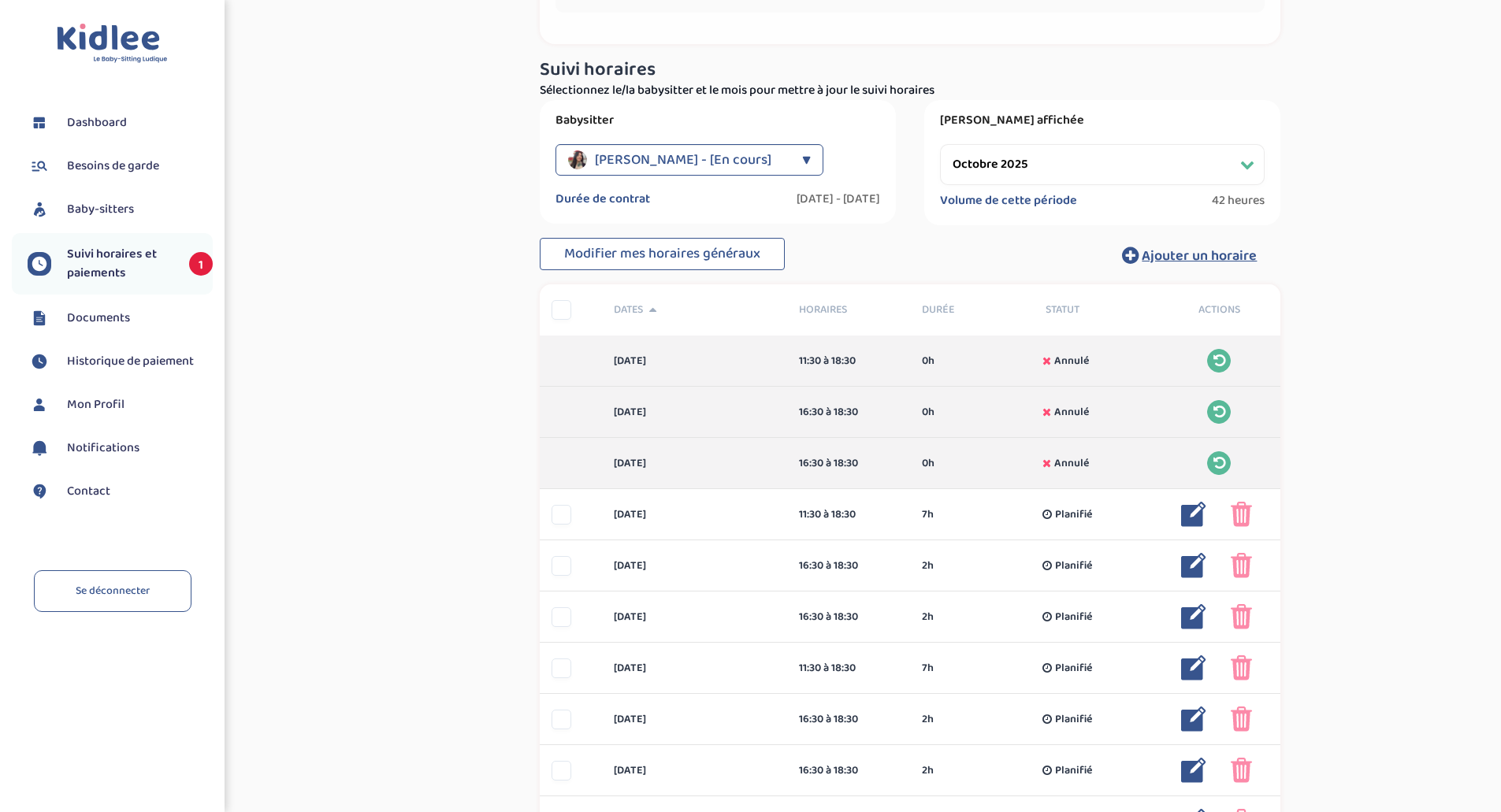
click at [426, 431] on div "Suivi paiements V6DQGXoet2KPTlgu9cqmQgT9NSiBmgC3MysV29zg En attente (non-payes)…" at bounding box center [910, 465] width 1157 height 1278
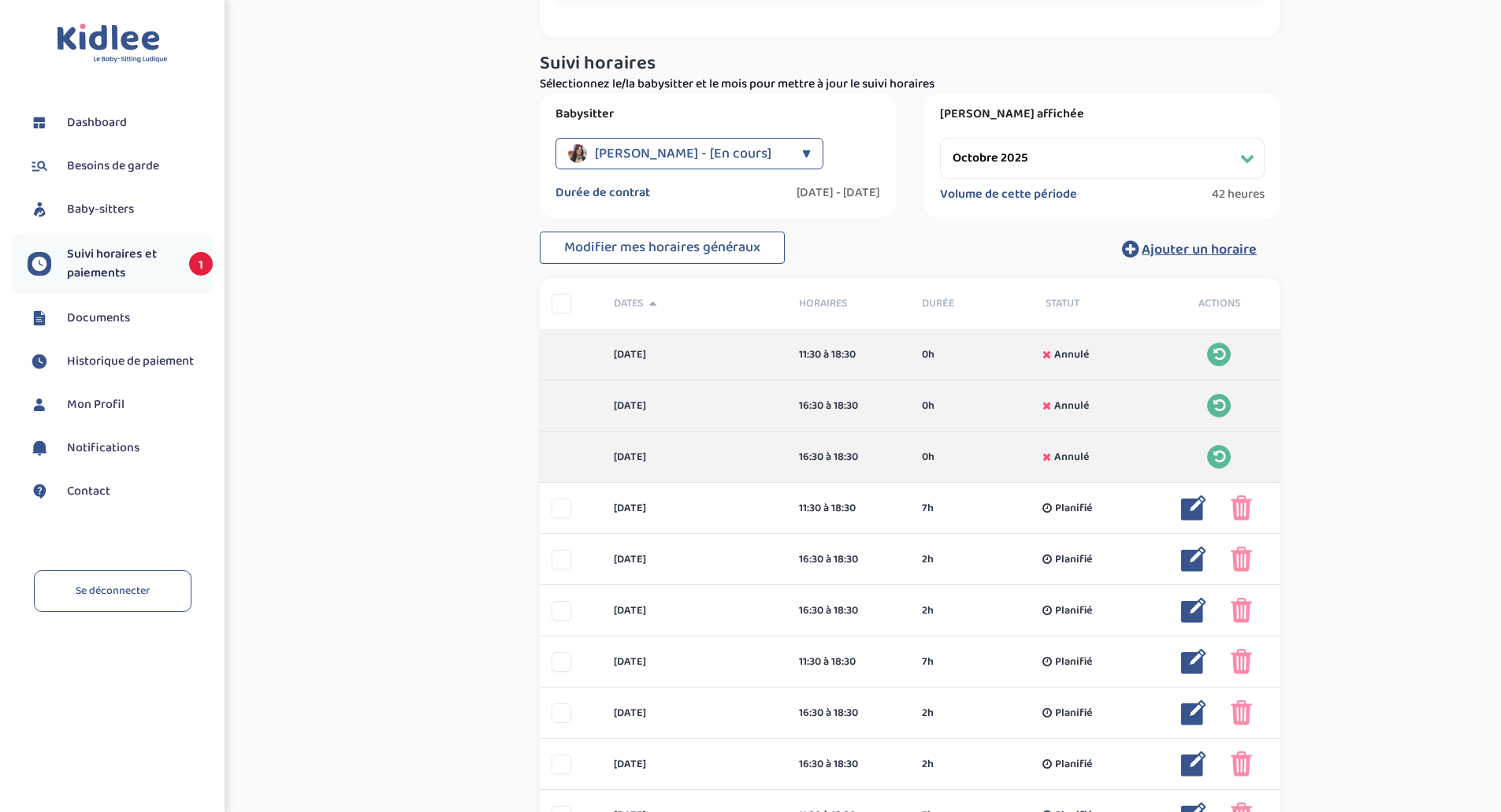
scroll to position [203, 0]
click at [460, 389] on div "Suivi paiements V6DQGXoet2KPTlgu9cqmQgT9NSiBmgC3MysV29zg En attente (non-payes)…" at bounding box center [910, 460] width 1157 height 1278
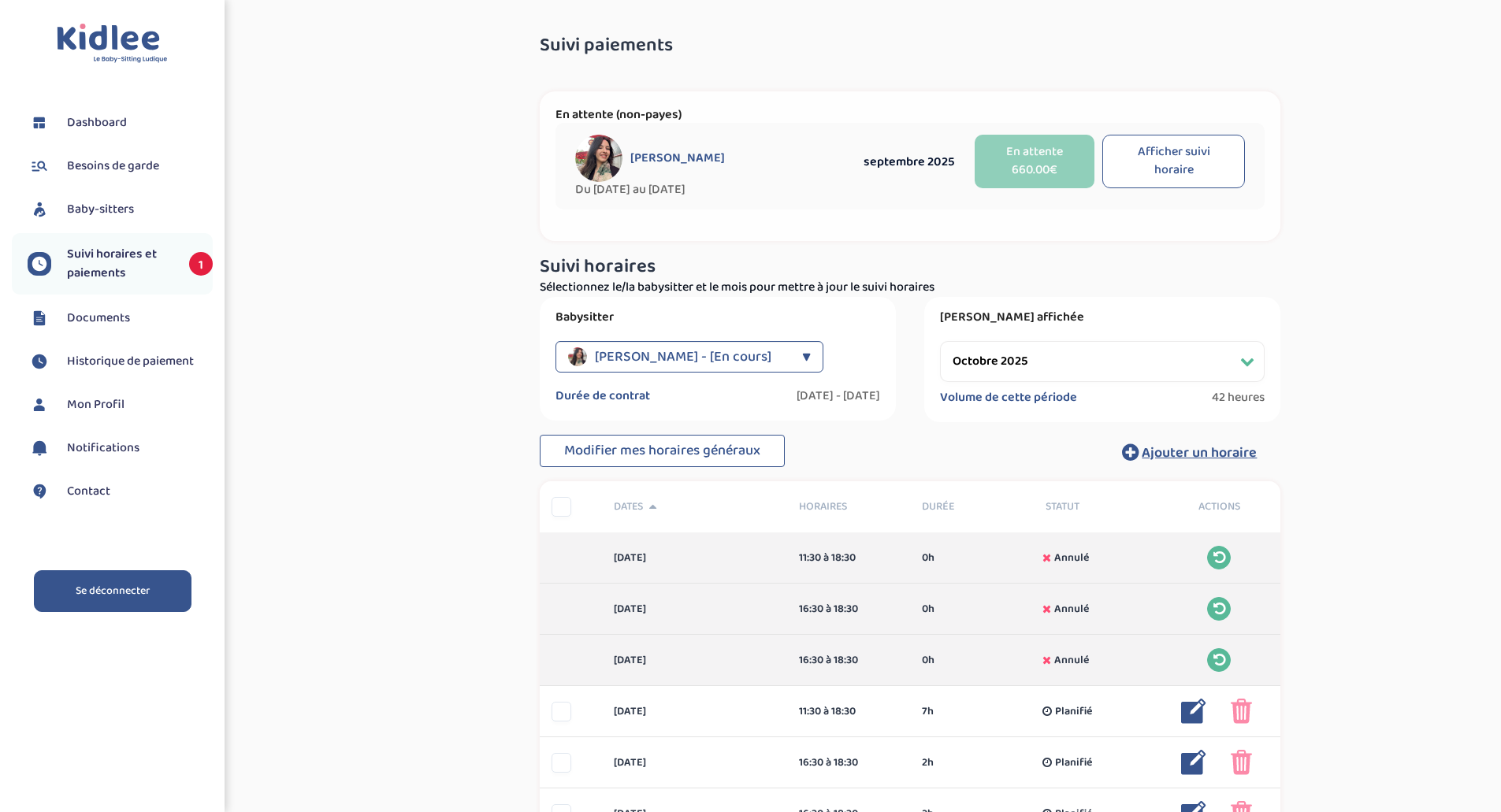
click at [117, 596] on link "Se déconnecter" at bounding box center [113, 591] width 157 height 41
